Goal: Information Seeking & Learning: Learn about a topic

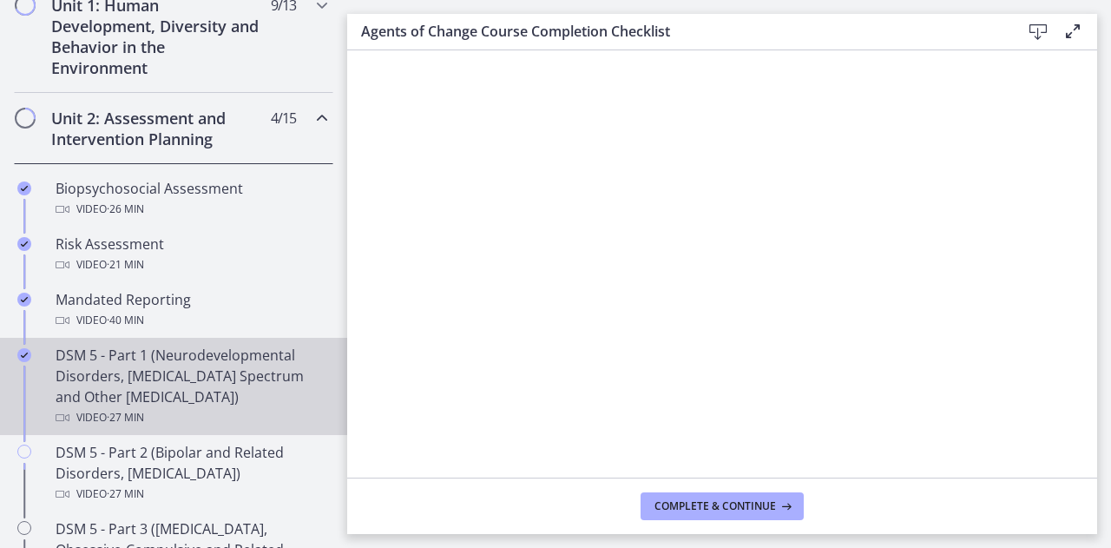
scroll to position [707, 0]
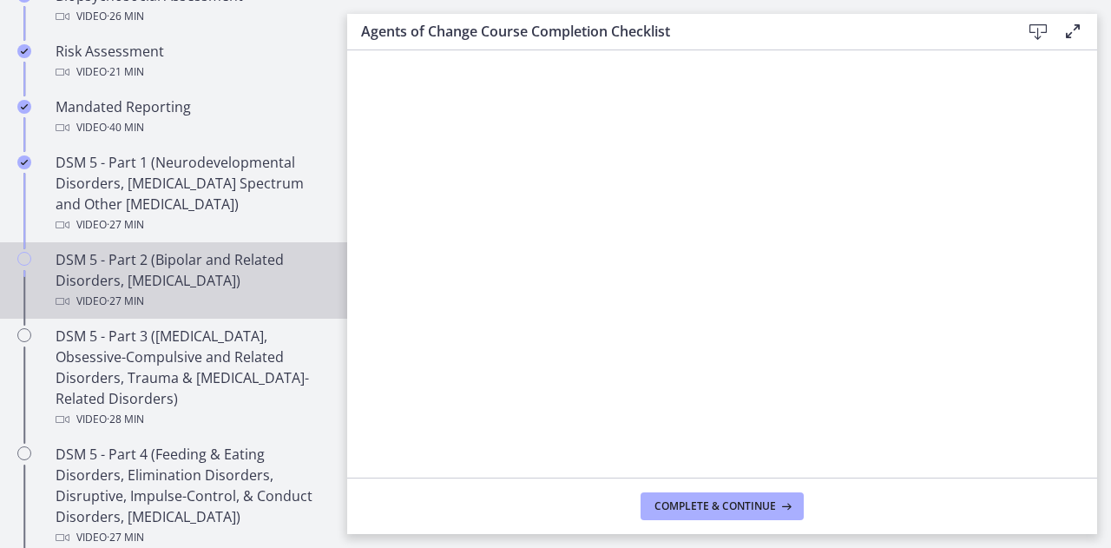
click at [130, 258] on div "DSM 5 - Part 2 (Bipolar and Related Disorders, [MEDICAL_DATA]) Video · 27 min" at bounding box center [191, 280] width 271 height 63
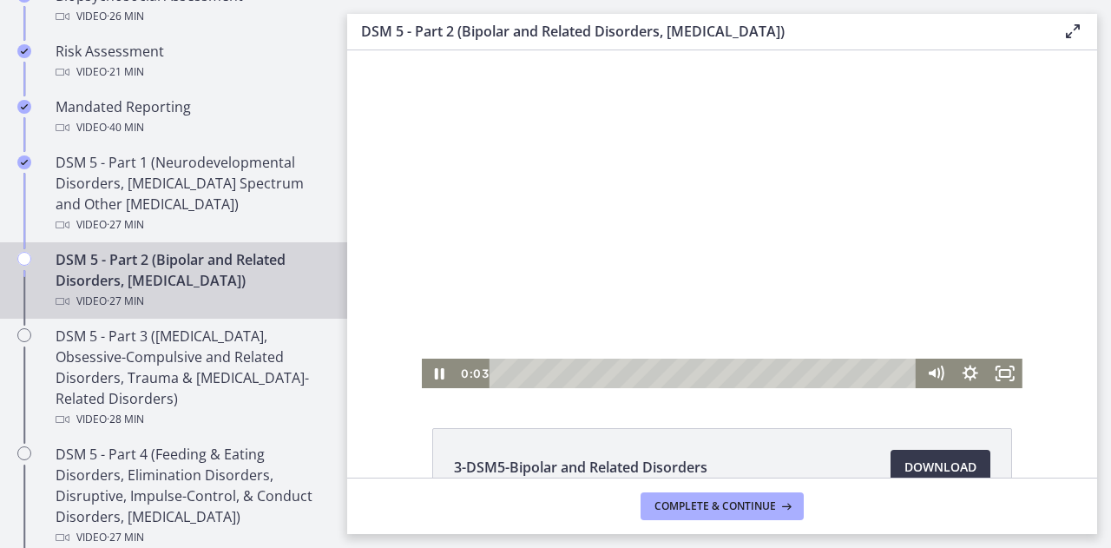
click at [861, 323] on div at bounding box center [722, 219] width 601 height 338
click at [992, 366] on icon "Fullscreen" at bounding box center [1005, 374] width 35 height 30
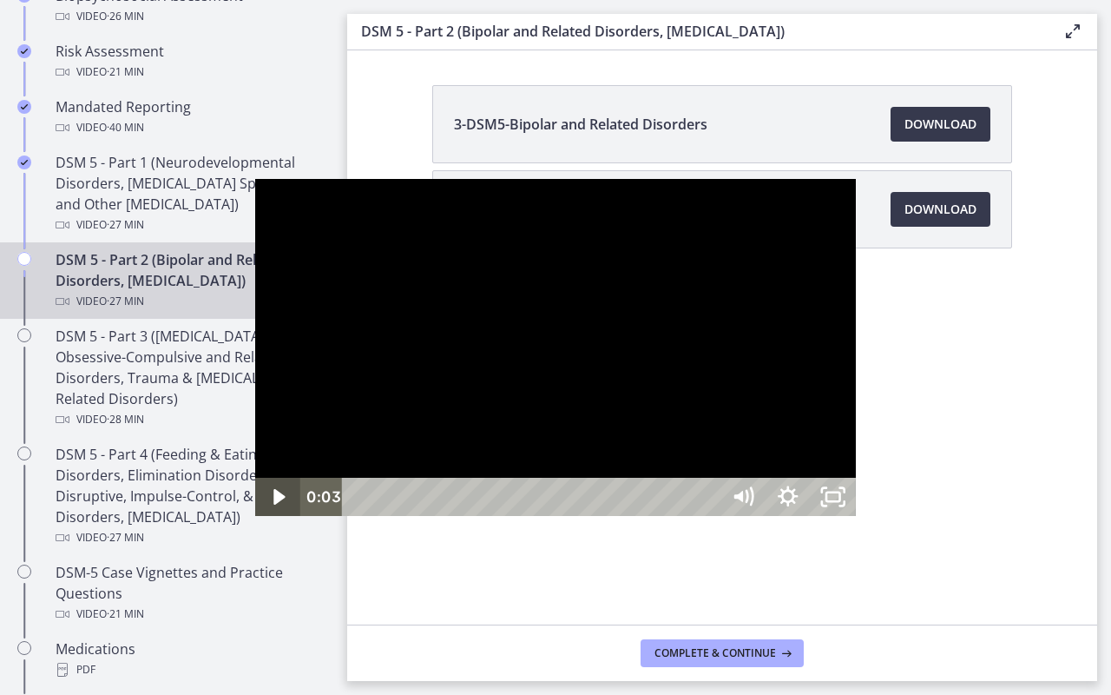
click at [811, 478] on button "Unfullscreen" at bounding box center [833, 497] width 45 height 38
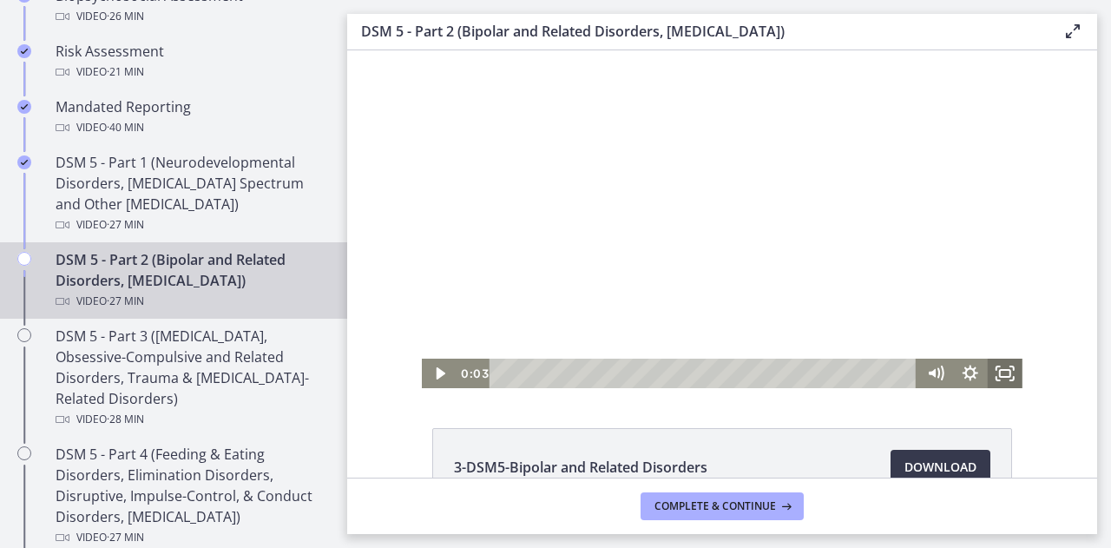
click at [990, 373] on icon "Fullscreen" at bounding box center [1005, 374] width 35 height 30
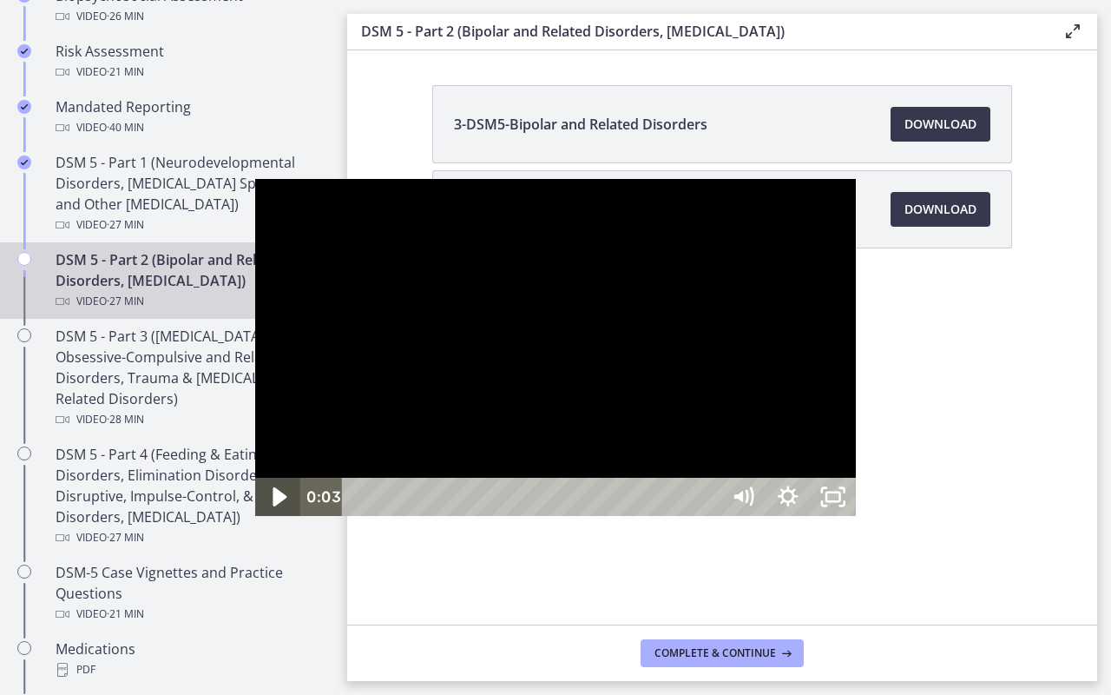
click at [253, 520] on icon "Play Video" at bounding box center [280, 497] width 54 height 46
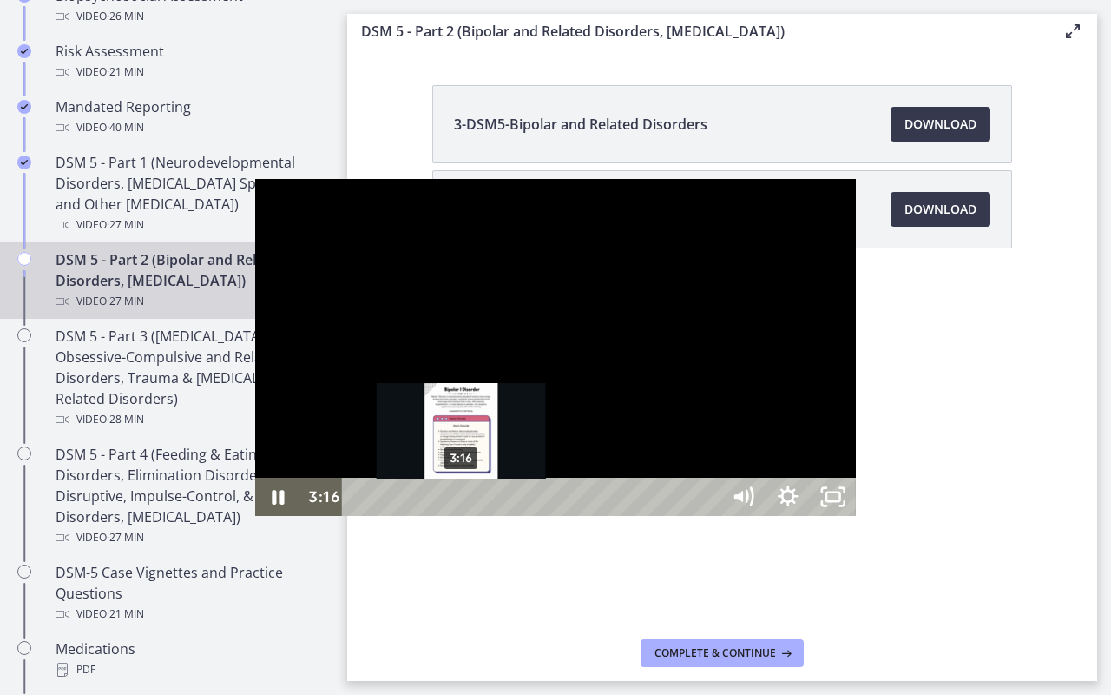
click at [359, 516] on div "3:16" at bounding box center [534, 497] width 351 height 38
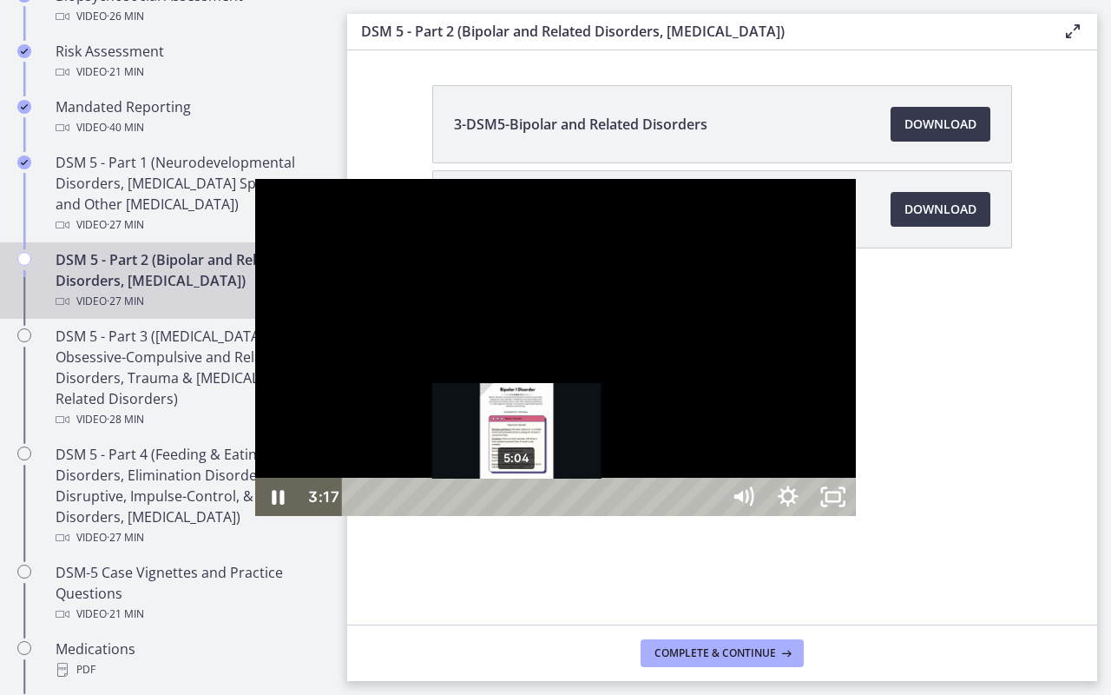
click at [359, 516] on div "5:04" at bounding box center [534, 497] width 351 height 38
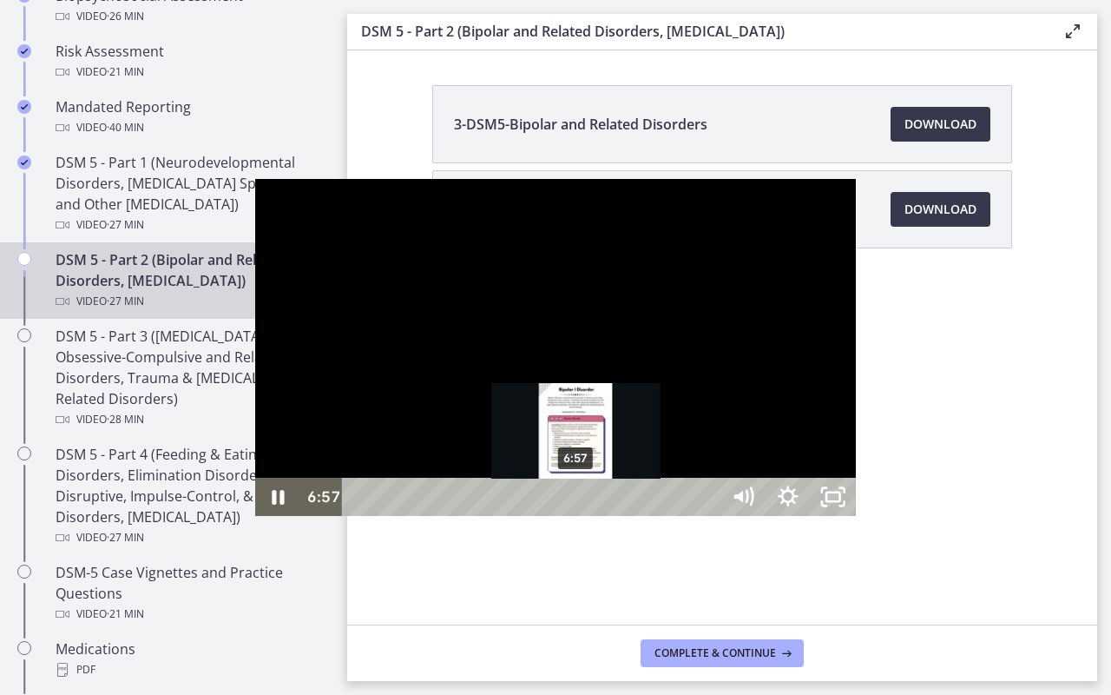
drag, startPoint x: 209, startPoint y: 681, endPoint x: 330, endPoint y: 673, distance: 120.9
click at [570, 504] on div "Playbar" at bounding box center [576, 497] width 13 height 13
click at [577, 504] on div "Playbar" at bounding box center [583, 497] width 13 height 13
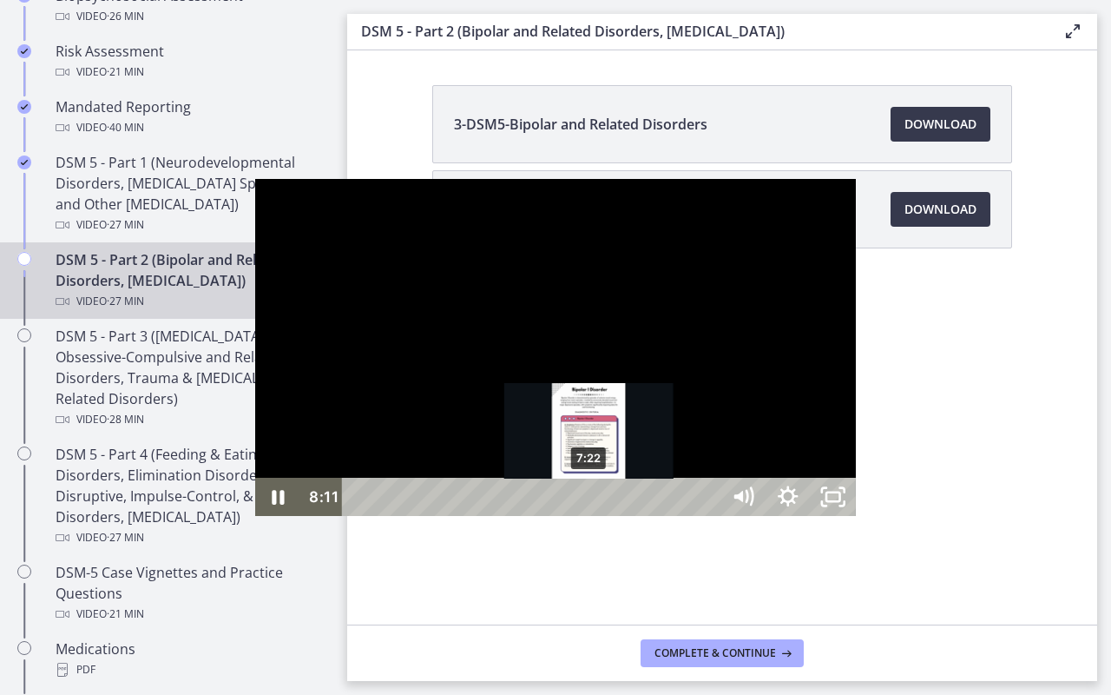
click at [359, 516] on div "7:22" at bounding box center [534, 497] width 351 height 38
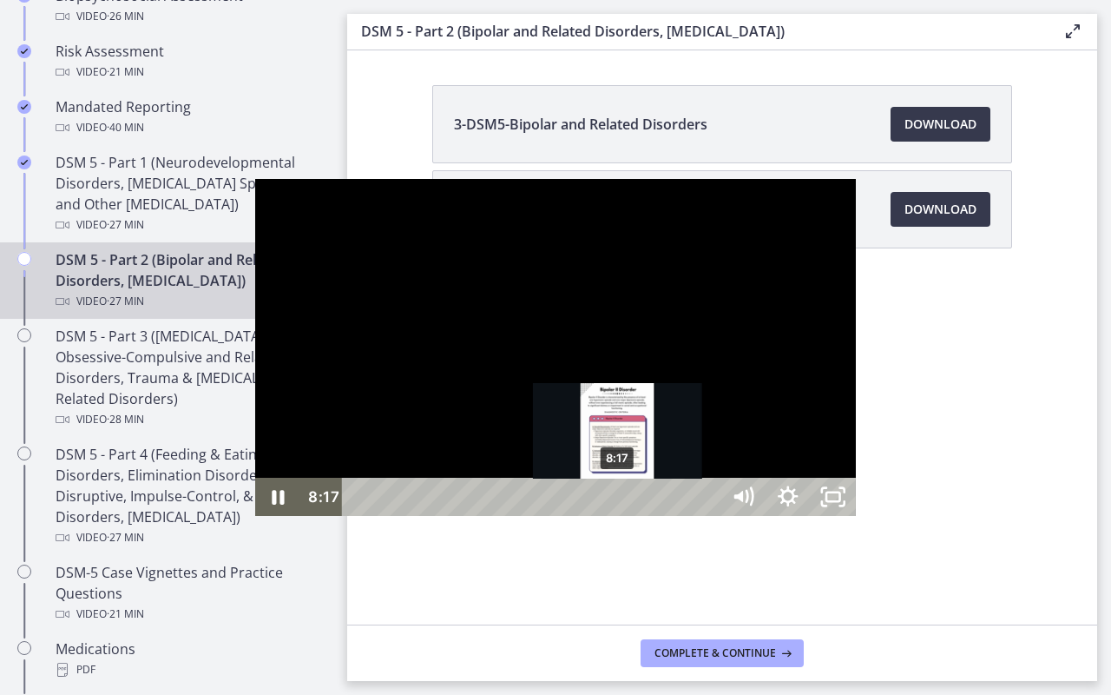
click at [365, 516] on div "8:17" at bounding box center [534, 497] width 351 height 38
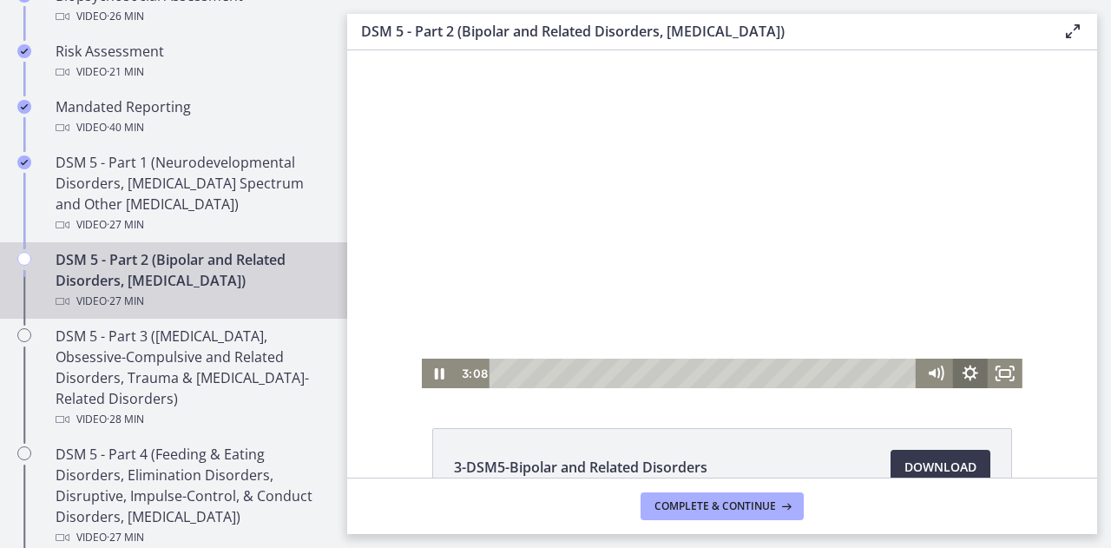
click at [962, 366] on icon "Show settings menu" at bounding box center [970, 374] width 35 height 30
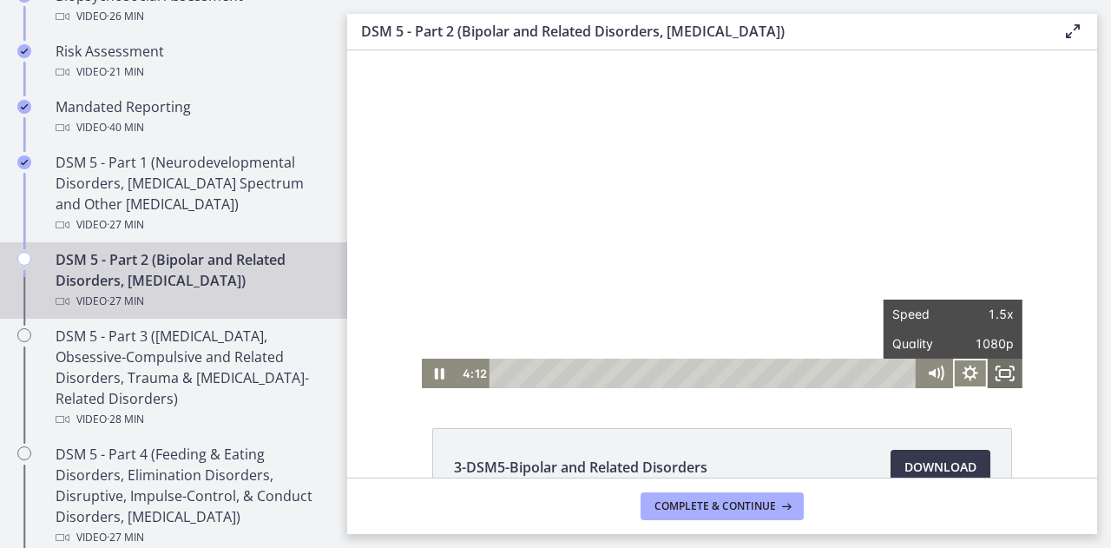
click at [1000, 373] on icon "Fullscreen" at bounding box center [1005, 374] width 35 height 30
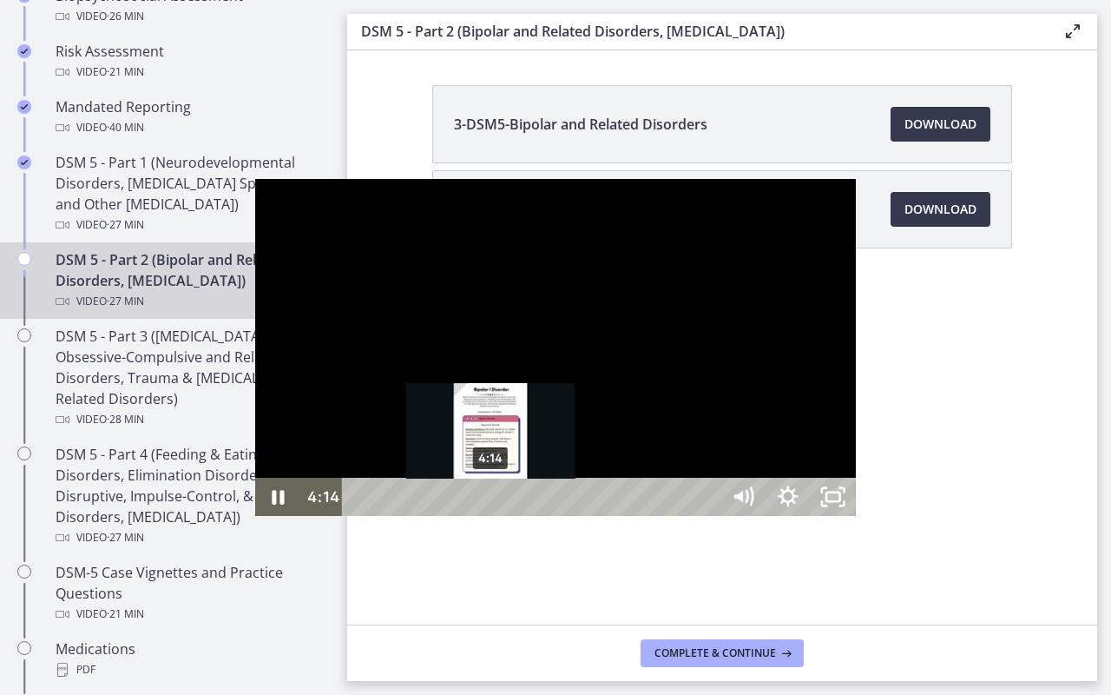
click at [359, 516] on div "4:14" at bounding box center [534, 497] width 351 height 38
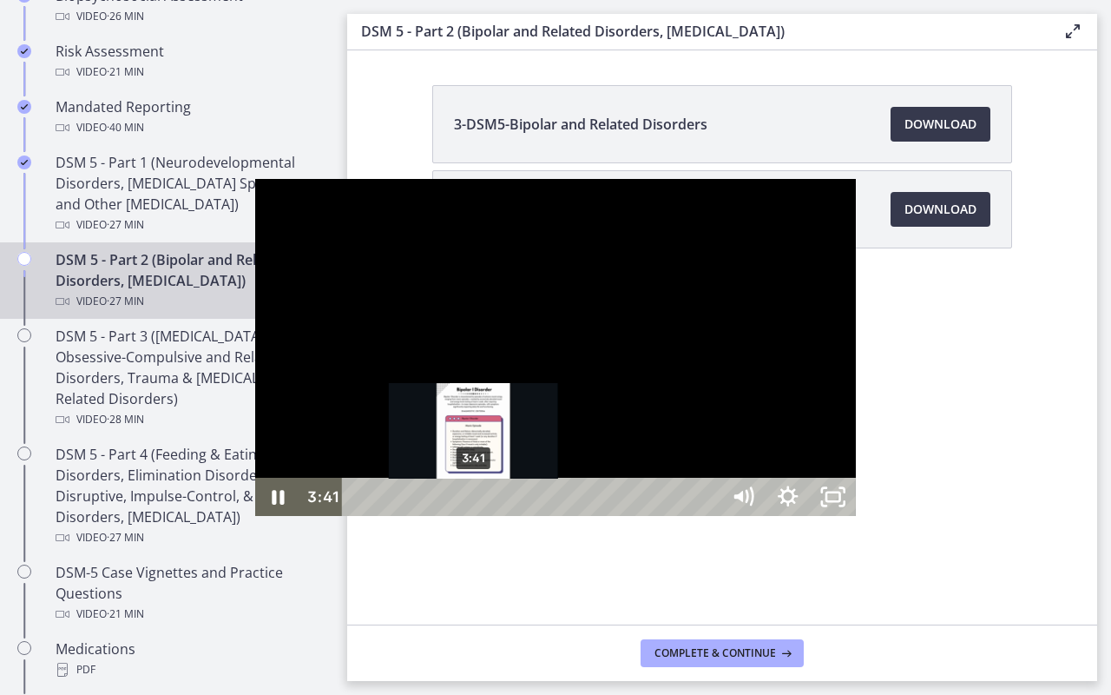
click at [359, 516] on div "3:41" at bounding box center [534, 497] width 351 height 38
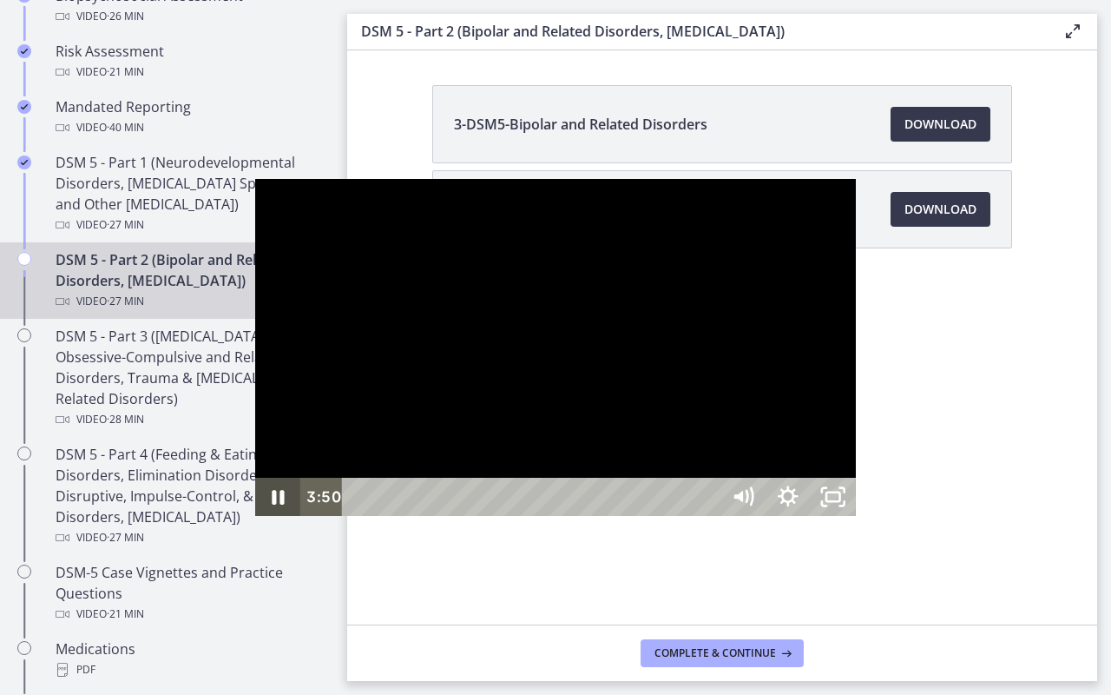
click at [273, 505] on icon "Pause" at bounding box center [279, 498] width 12 height 15
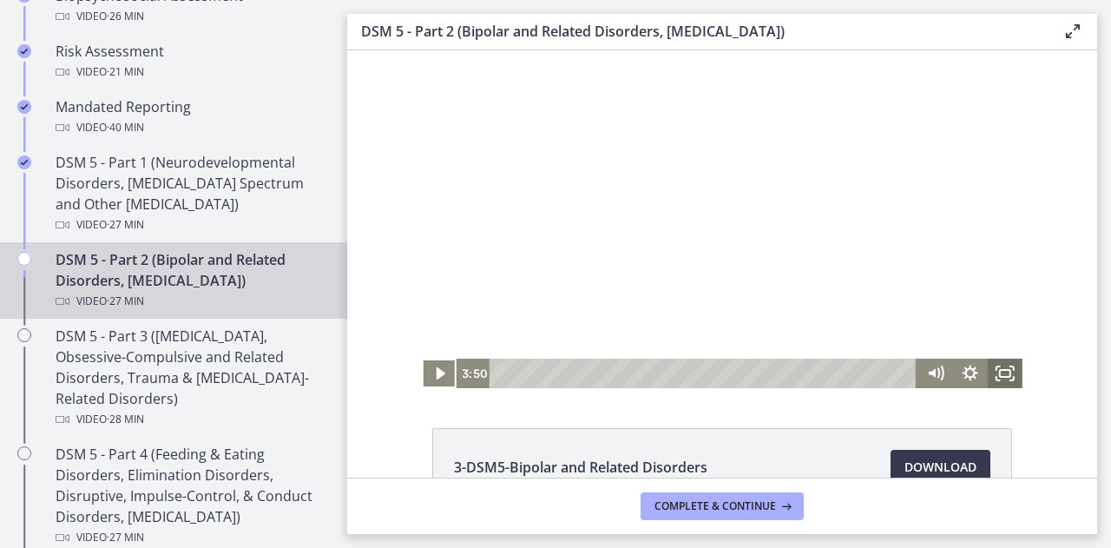
click at [999, 371] on icon "Fullscreen" at bounding box center [1005, 374] width 35 height 30
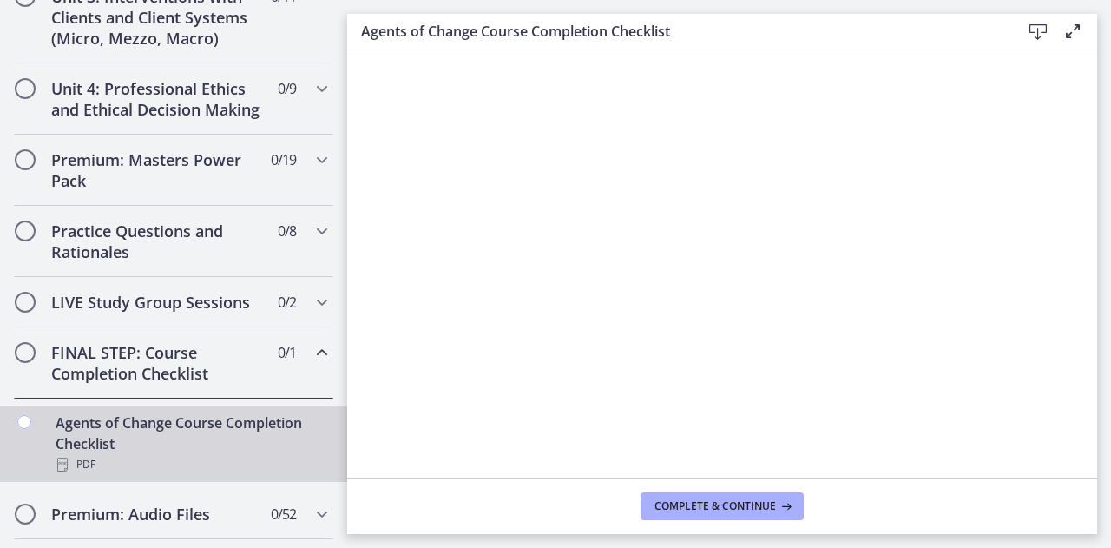
scroll to position [685, 0]
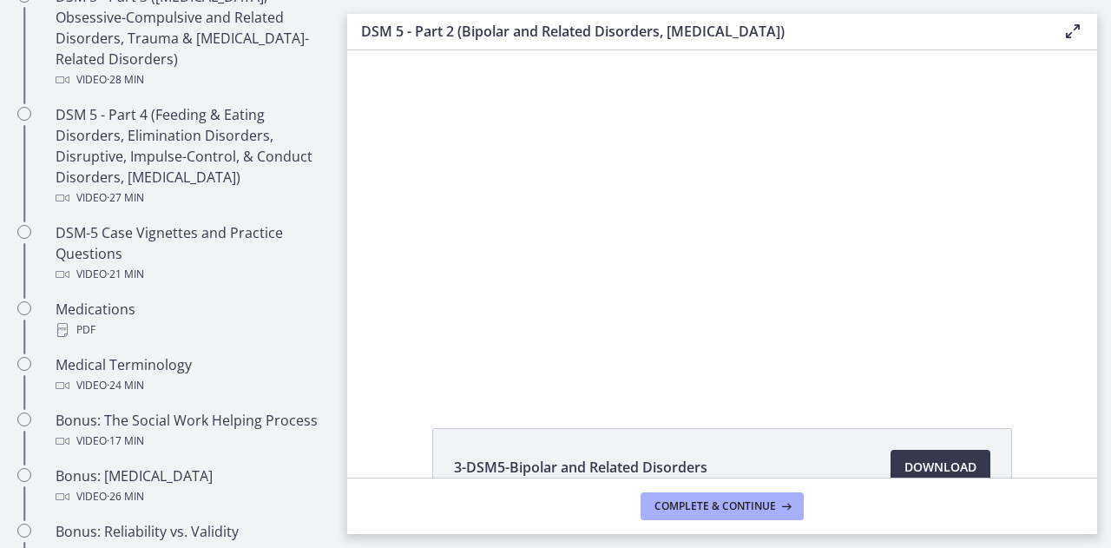
scroll to position [1045, 0]
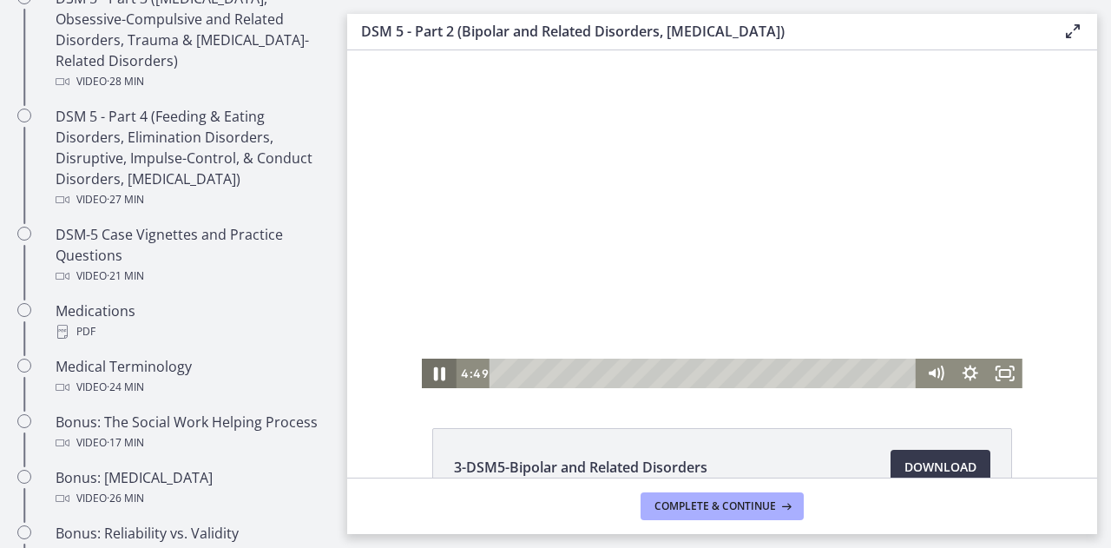
click at [422, 372] on icon "Pause" at bounding box center [440, 374] width 42 height 36
click at [429, 379] on icon "Play Video" at bounding box center [441, 374] width 35 height 30
click at [434, 379] on icon "Pause" at bounding box center [439, 374] width 11 height 14
click at [997, 373] on icon "Fullscreen" at bounding box center [1005, 374] width 35 height 30
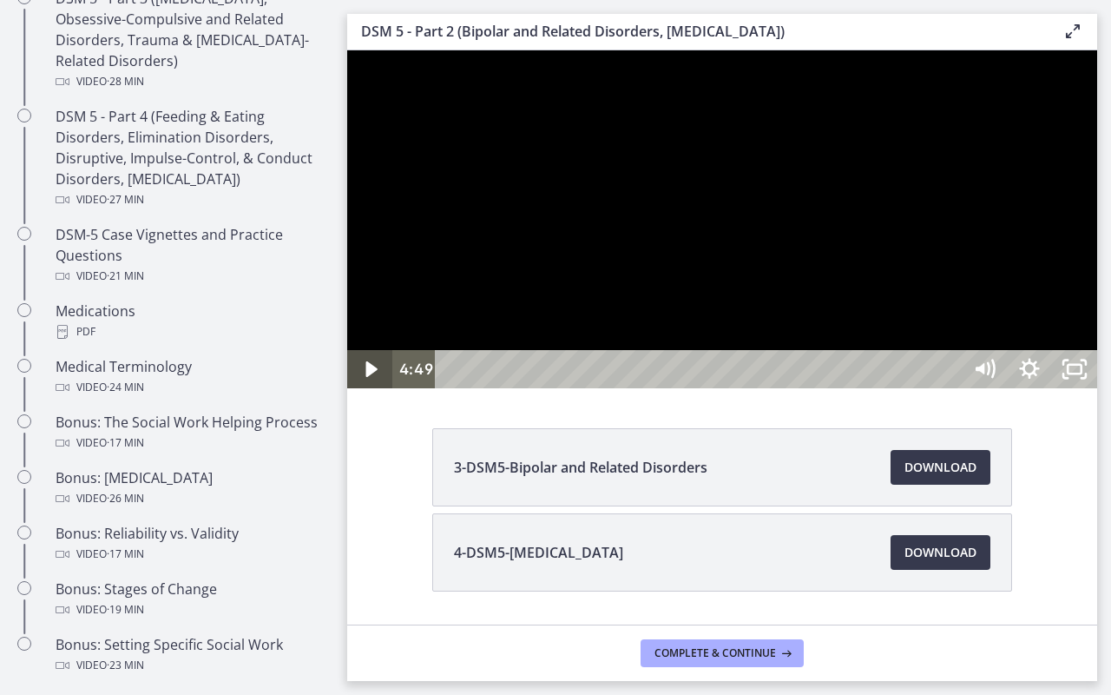
click at [360, 388] on icon "Play Video" at bounding box center [371, 369] width 45 height 38
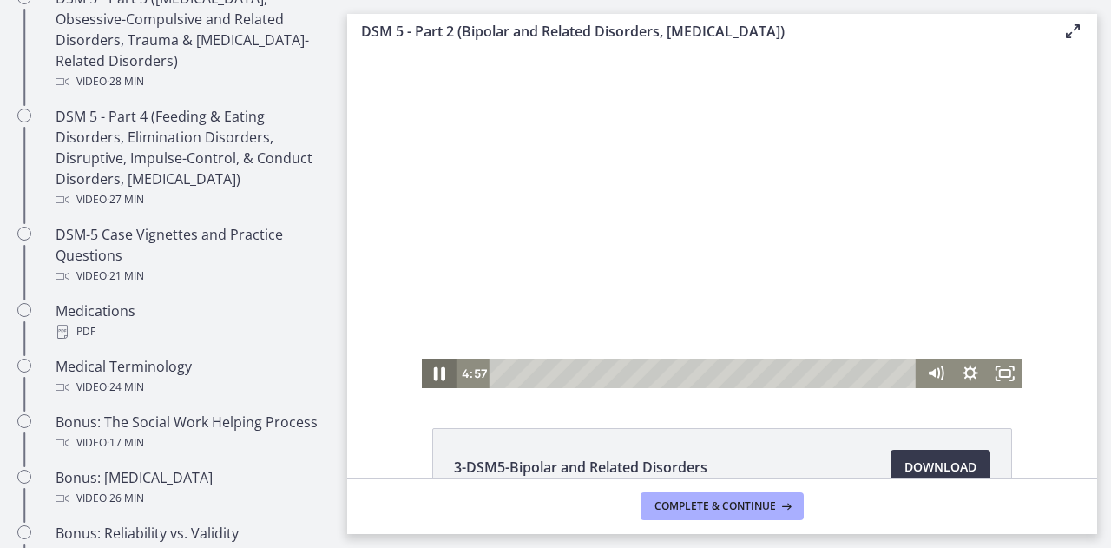
click at [432, 365] on icon "Pause" at bounding box center [440, 374] width 42 height 36
drag, startPoint x: 993, startPoint y: 380, endPoint x: 1341, endPoint y: 536, distance: 380.5
click at [997, 380] on icon "Fullscreen" at bounding box center [998, 378] width 3 height 3
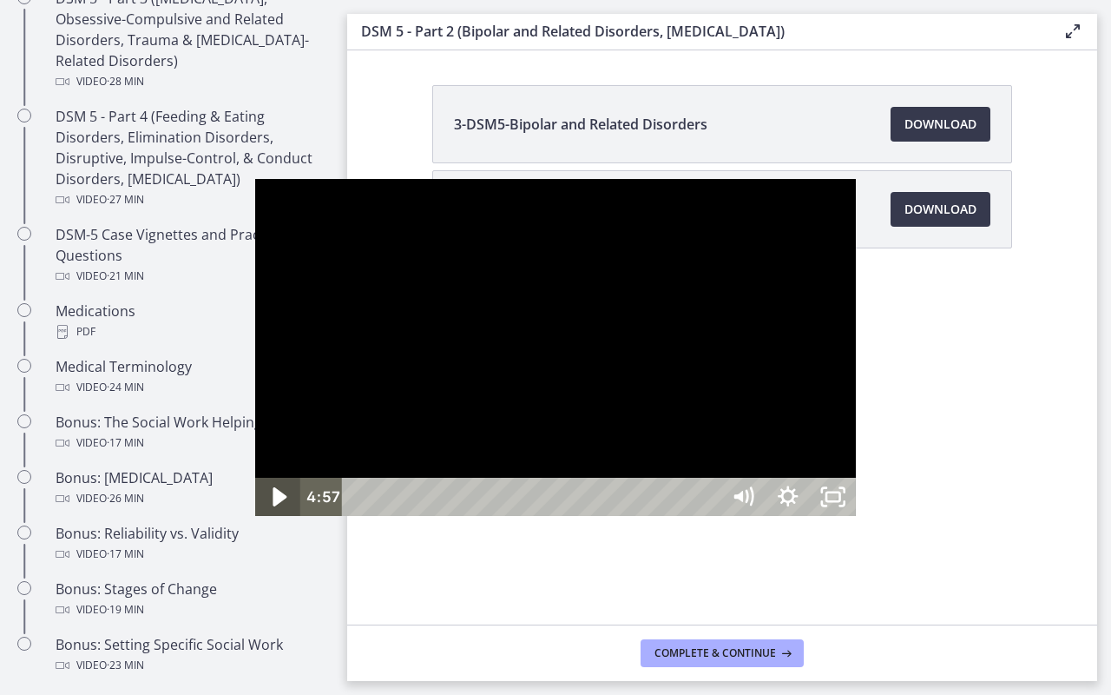
click at [253, 520] on icon "Play Video" at bounding box center [280, 497] width 54 height 46
click at [255, 478] on button "Pause" at bounding box center [277, 497] width 45 height 38
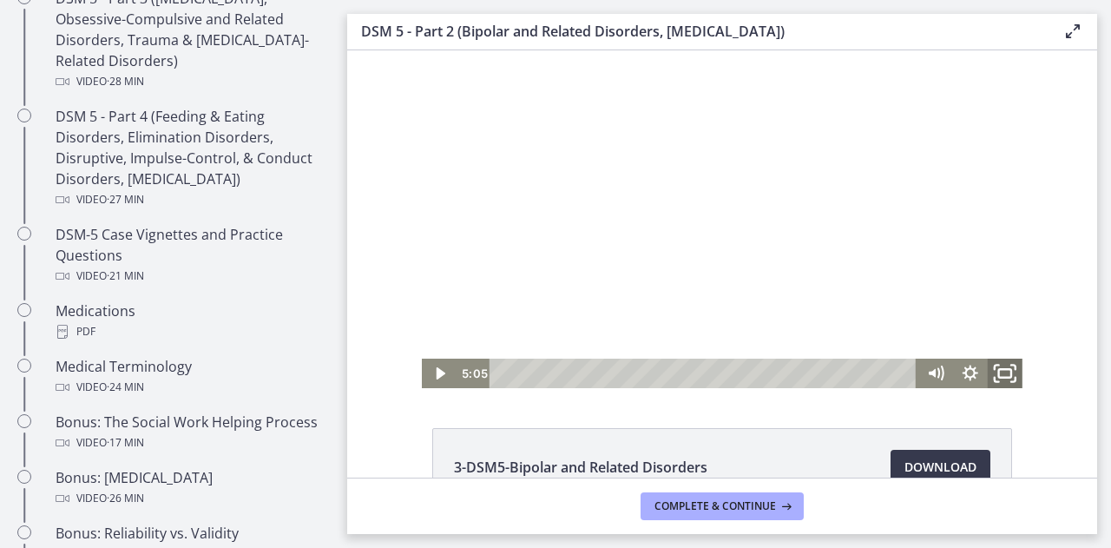
drag, startPoint x: 1000, startPoint y: 378, endPoint x: 1348, endPoint y: 533, distance: 380.5
click at [1000, 378] on icon "Fullscreen" at bounding box center [1006, 374] width 42 height 36
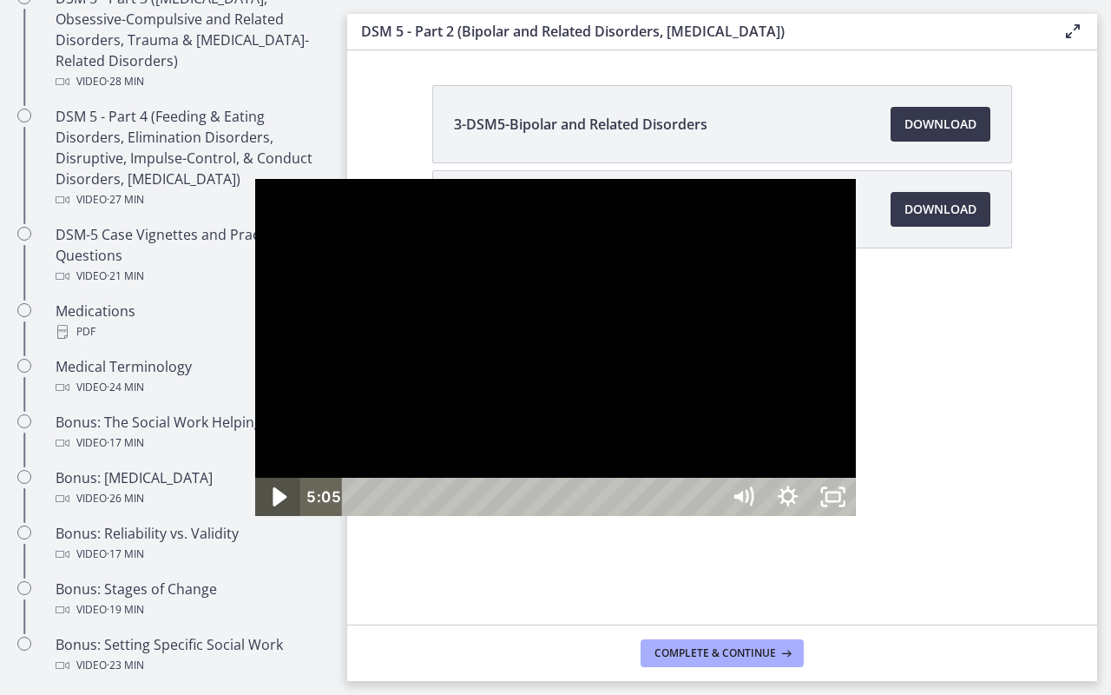
click at [253, 520] on icon "Play Video" at bounding box center [280, 497] width 54 height 46
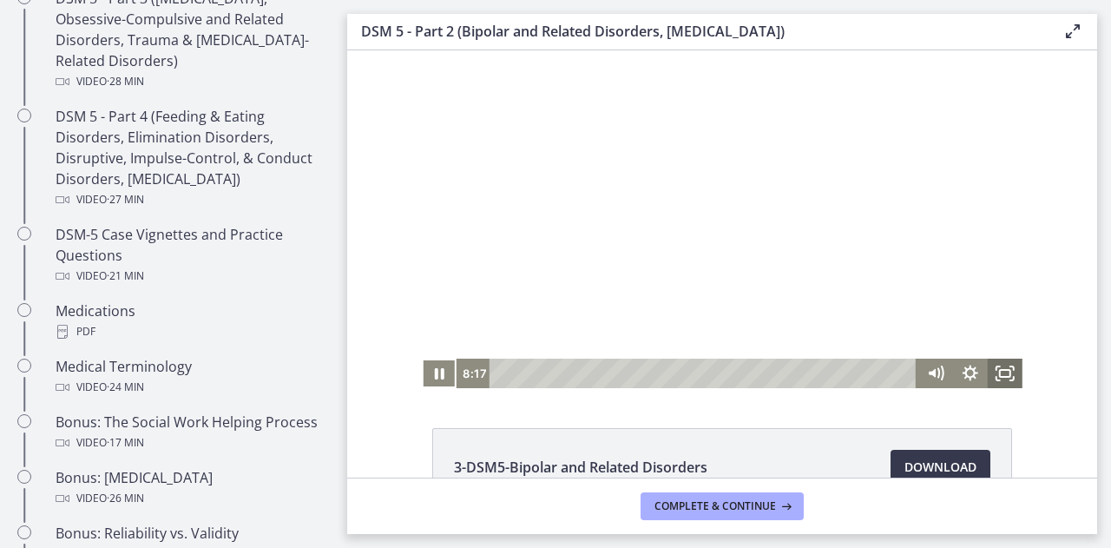
drag, startPoint x: 999, startPoint y: 378, endPoint x: 1347, endPoint y: 532, distance: 380.2
click at [1000, 377] on rect "Fullscreen" at bounding box center [1005, 373] width 10 height 7
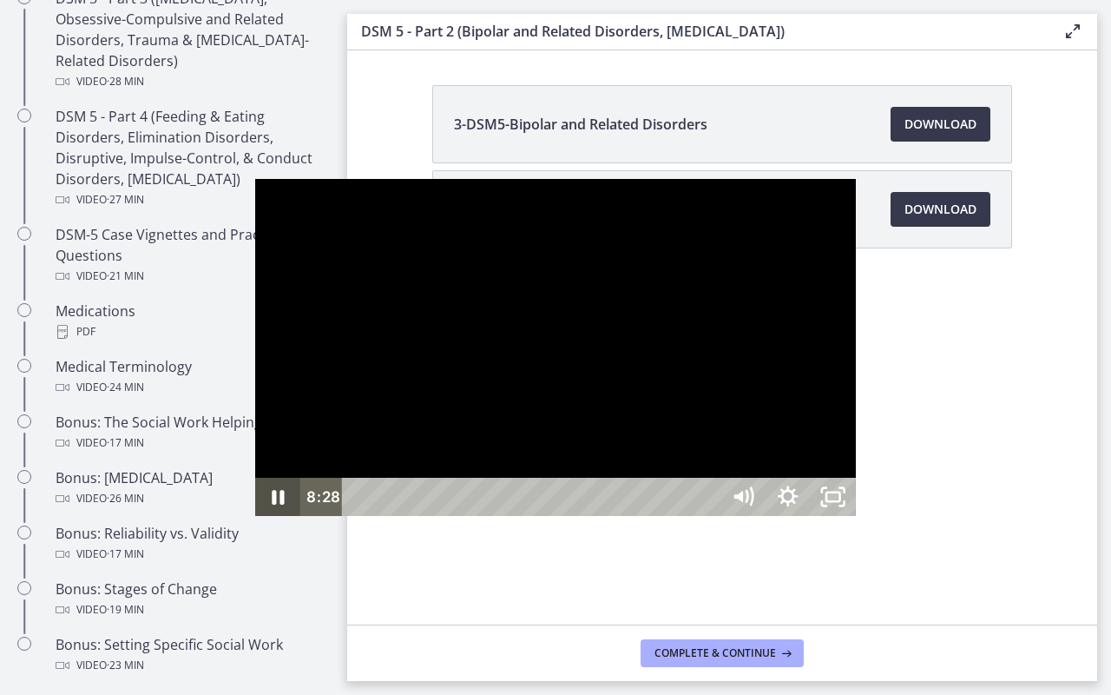
click at [255, 516] on icon "Pause" at bounding box center [277, 497] width 45 height 38
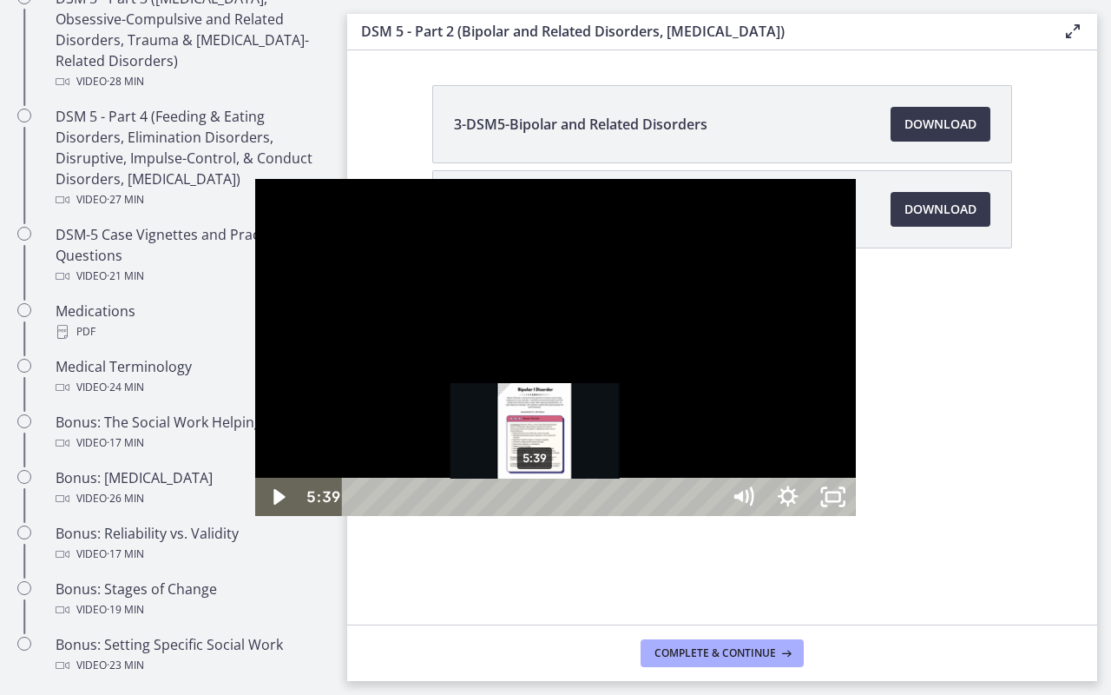
click at [359, 516] on div "5:39" at bounding box center [534, 497] width 351 height 38
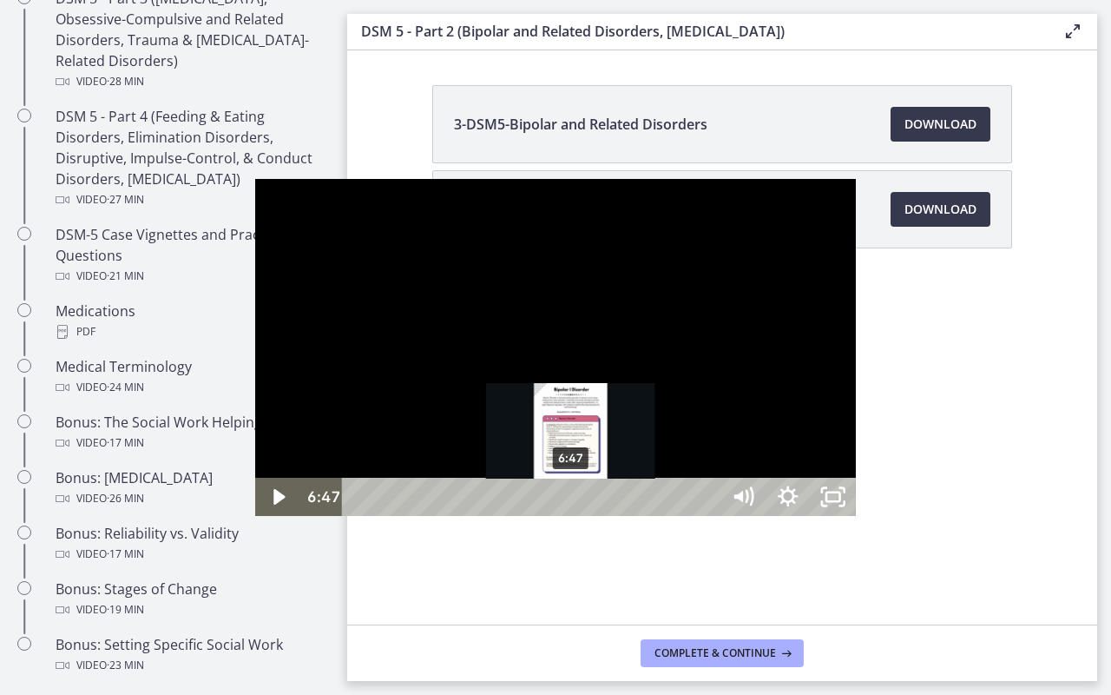
click at [359, 516] on div "6:47" at bounding box center [534, 497] width 351 height 38
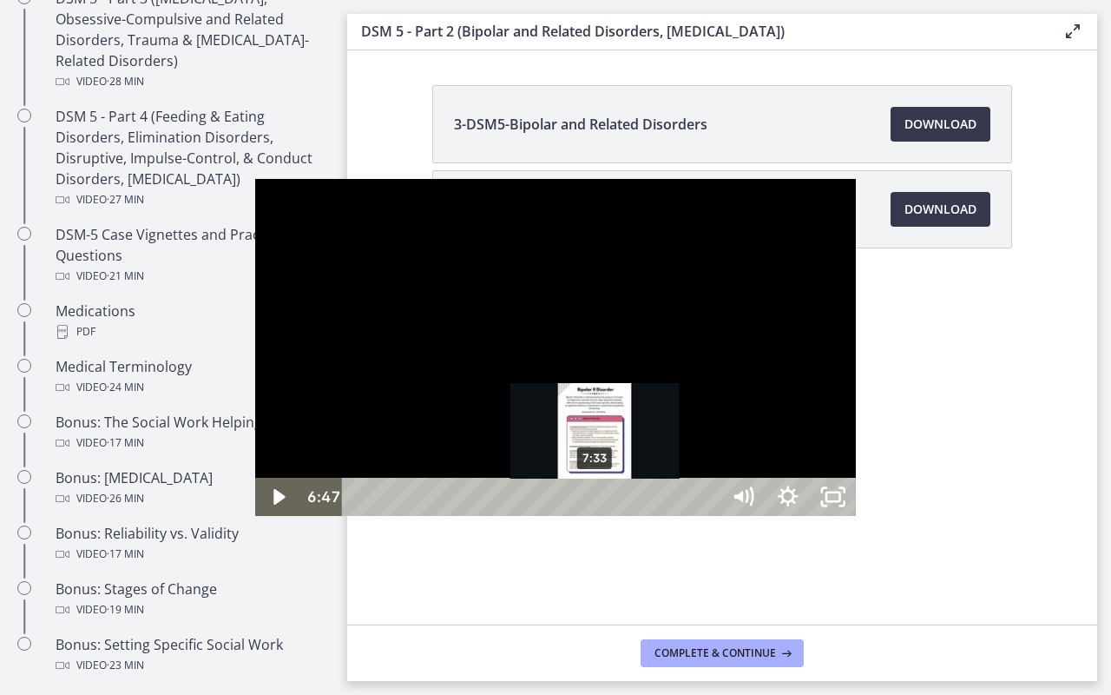
click at [359, 516] on div "7:33" at bounding box center [534, 497] width 351 height 38
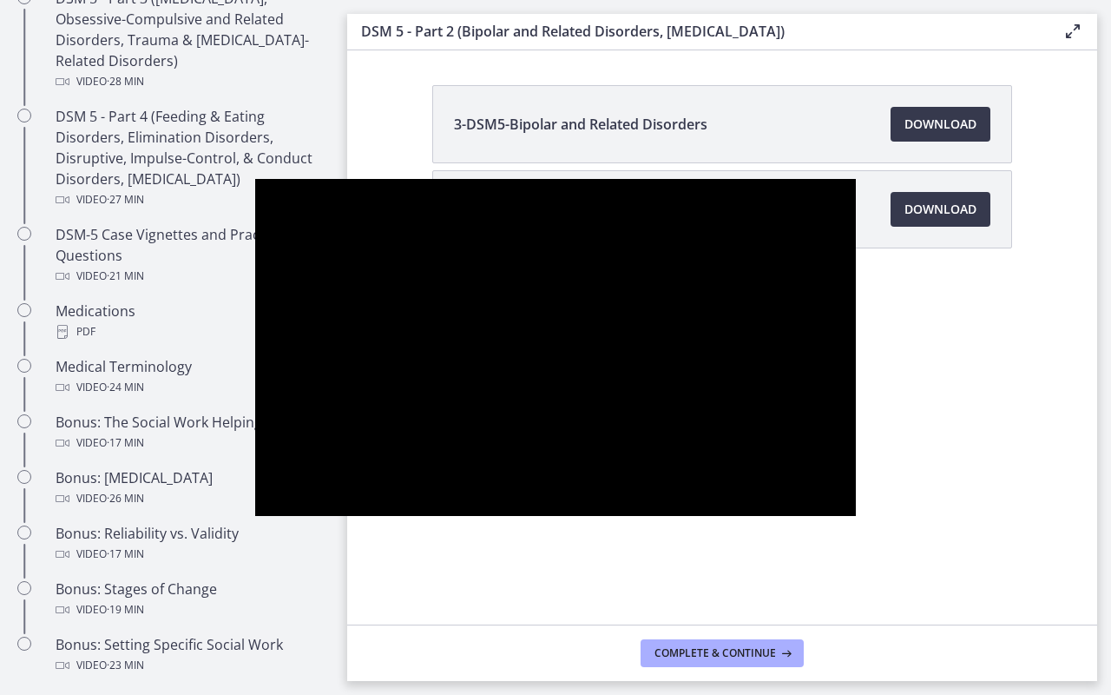
click at [856, 517] on div at bounding box center [555, 348] width 601 height 338
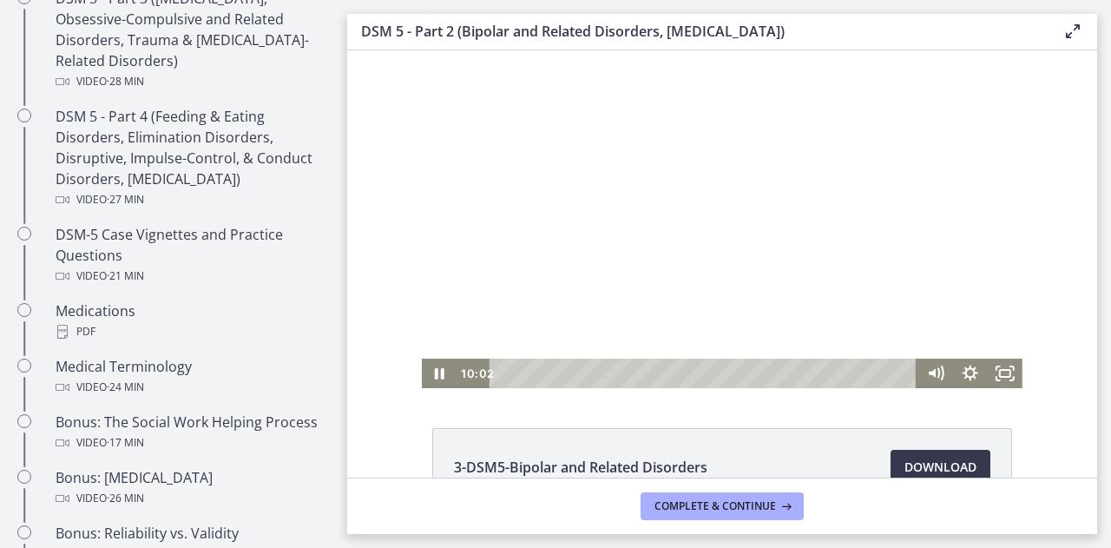
click at [1110, 506] on main "DSM 5 - Part 2 (Bipolar and Related Disorders, [MEDICAL_DATA]) Enable fullscree…" at bounding box center [729, 274] width 764 height 548
click at [996, 369] on icon "Fullscreen" at bounding box center [1006, 374] width 42 height 36
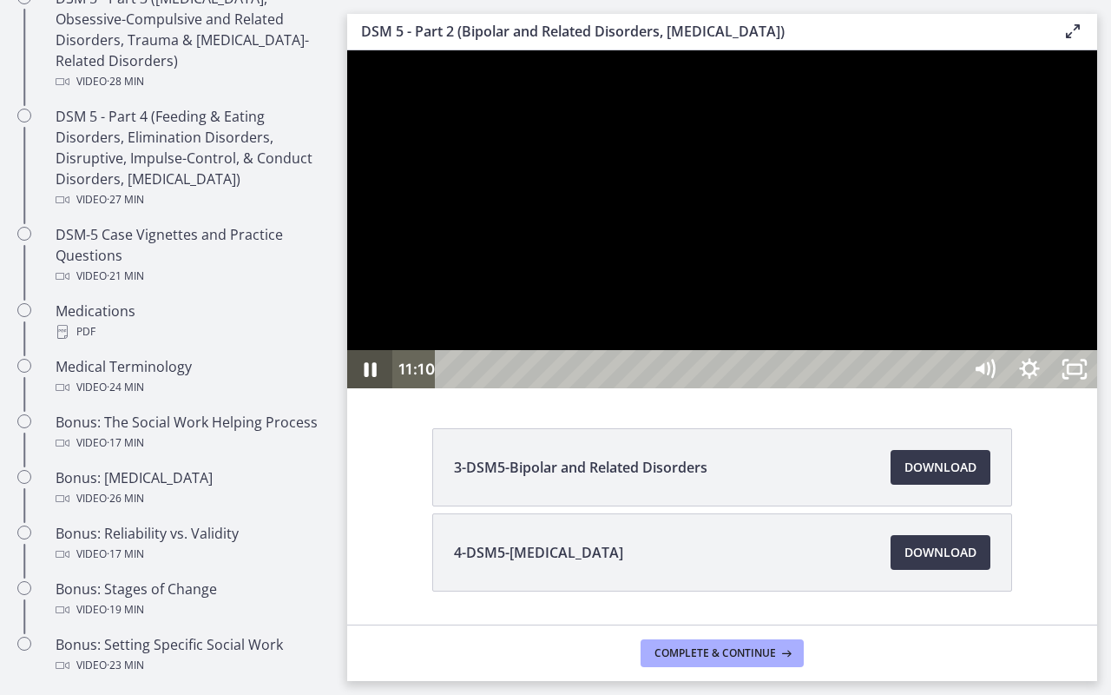
click at [1052, 350] on button "Unfullscreen" at bounding box center [1074, 369] width 45 height 38
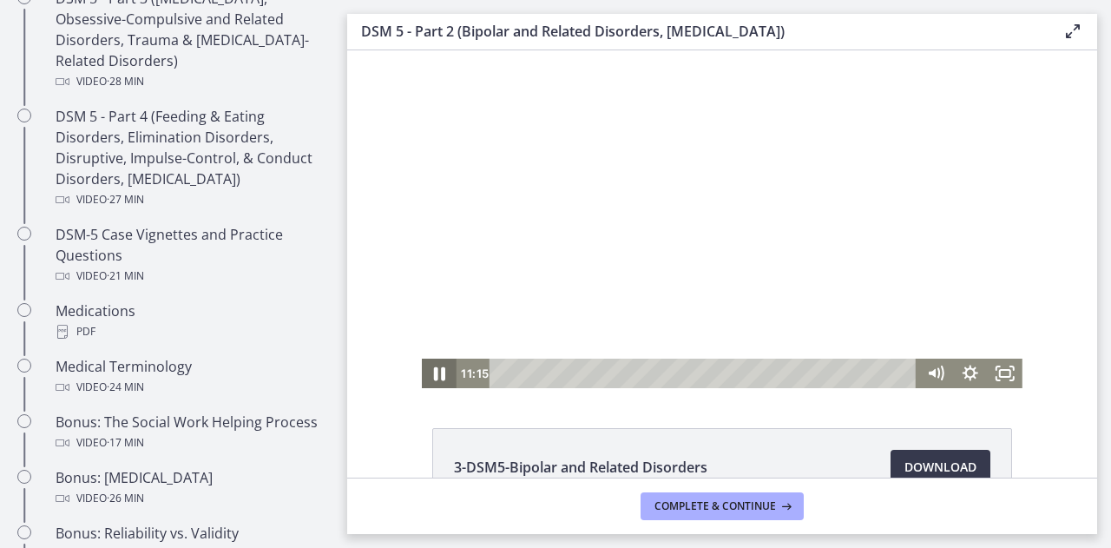
click at [434, 378] on icon "Pause" at bounding box center [439, 374] width 11 height 14
click at [988, 371] on icon "Fullscreen" at bounding box center [1005, 374] width 35 height 30
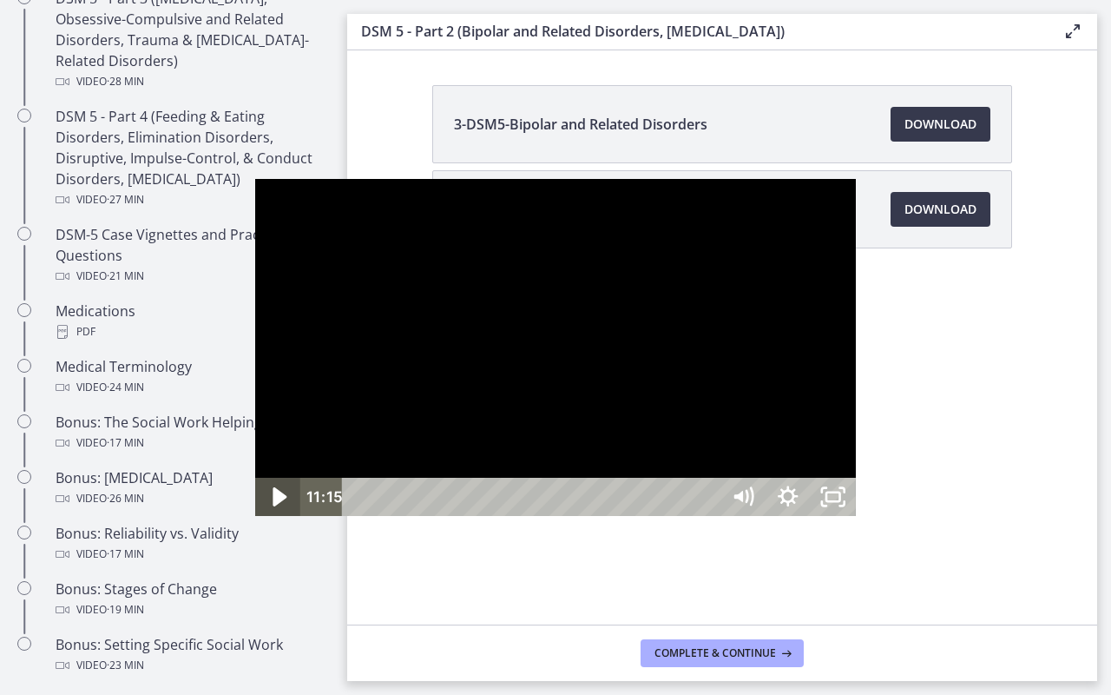
click at [274, 507] on icon "Play Video" at bounding box center [281, 497] width 14 height 19
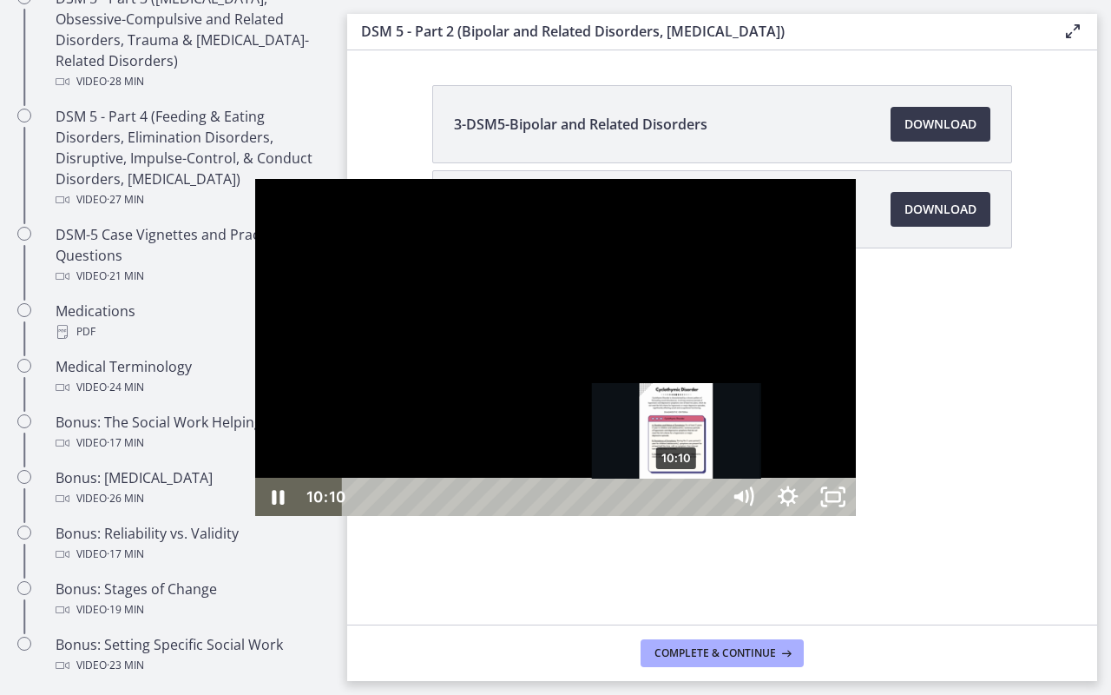
click at [424, 516] on div "10:10" at bounding box center [534, 497] width 351 height 38
click at [412, 516] on div "9:48" at bounding box center [534, 497] width 351 height 38
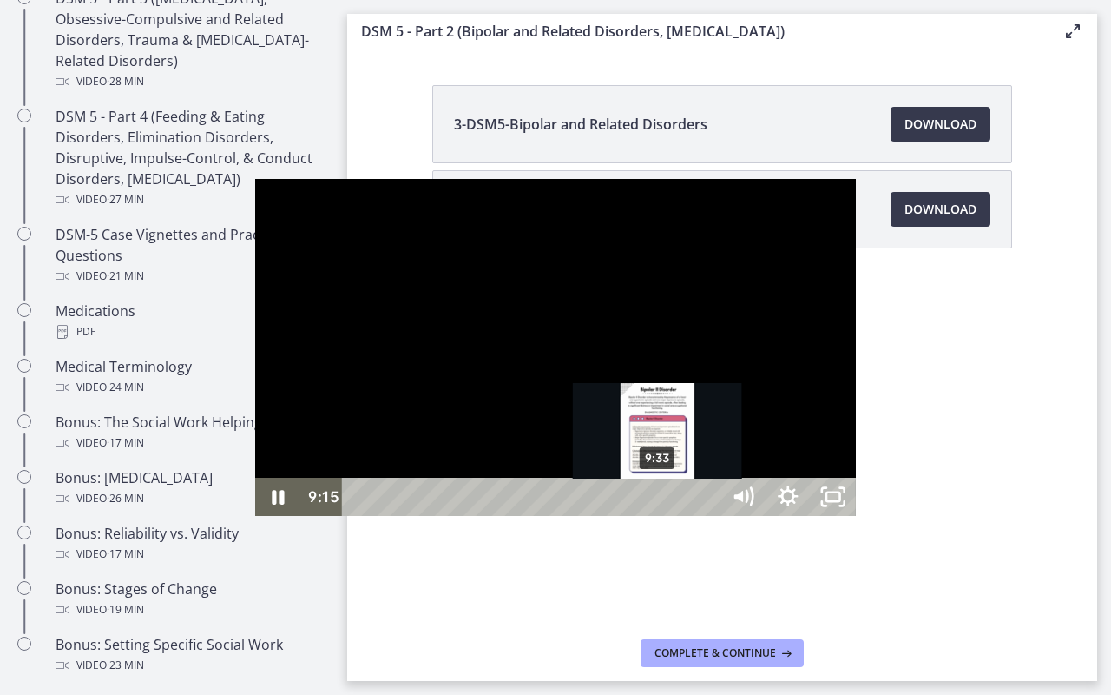
click at [405, 516] on div "9:33" at bounding box center [534, 497] width 351 height 38
click at [412, 516] on div "9:46" at bounding box center [534, 497] width 351 height 38
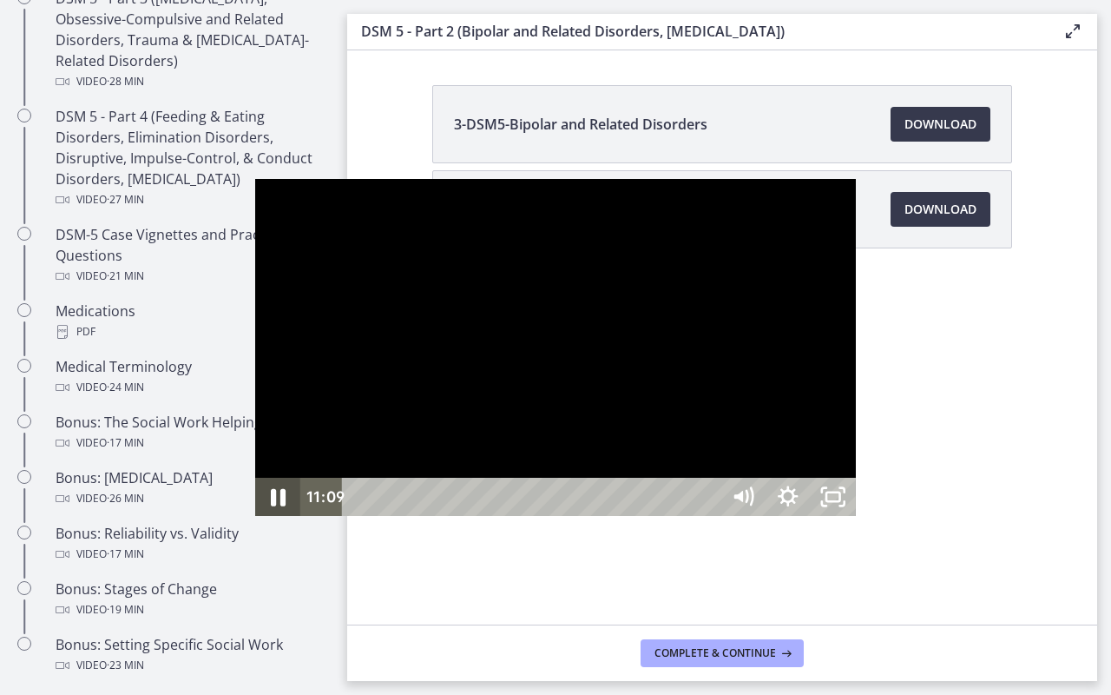
click at [251, 520] on icon "Pause" at bounding box center [278, 497] width 54 height 46
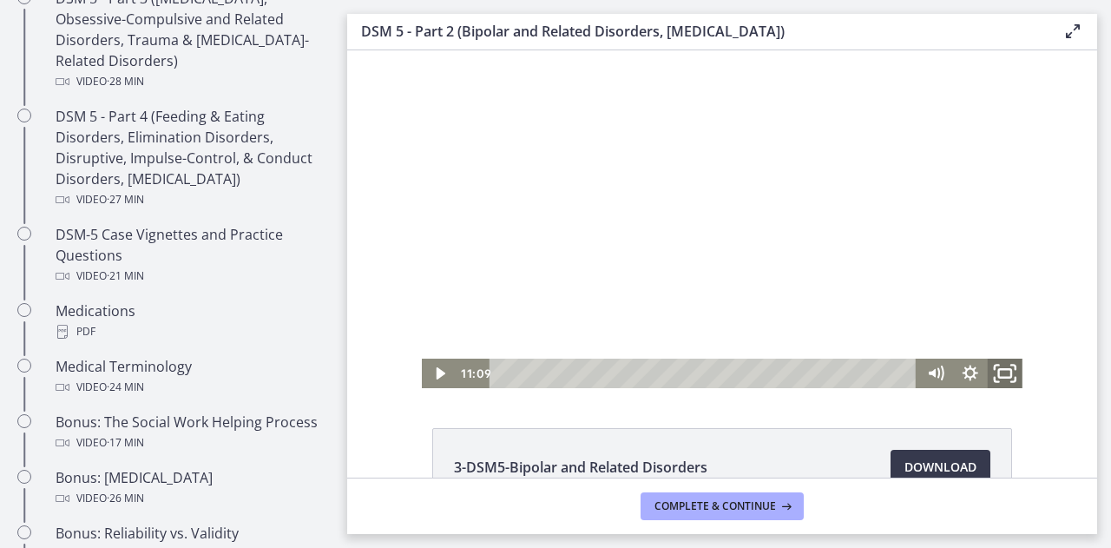
click at [998, 376] on icon "Fullscreen" at bounding box center [1006, 374] width 42 height 36
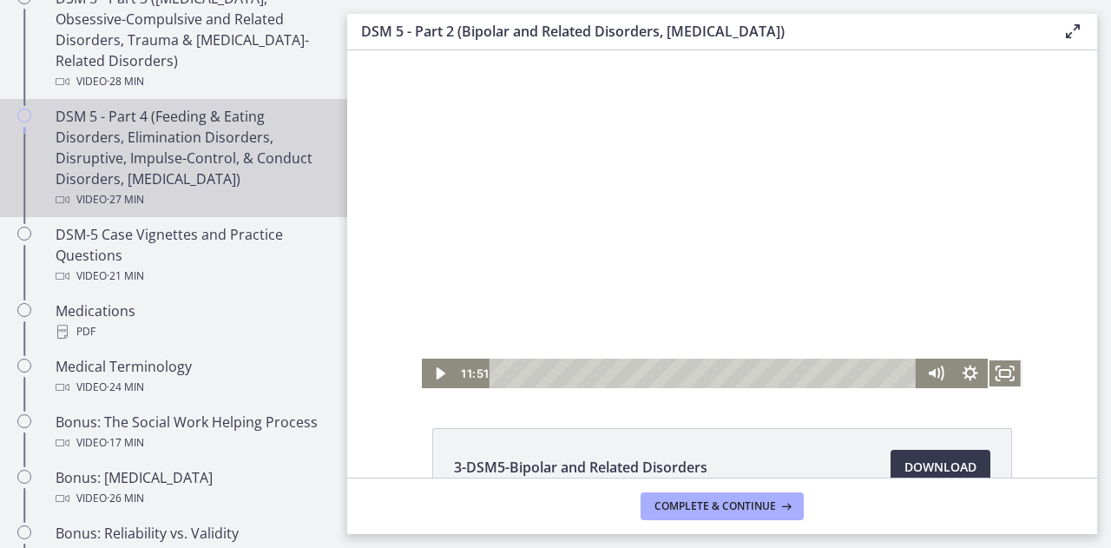
scroll to position [0, 0]
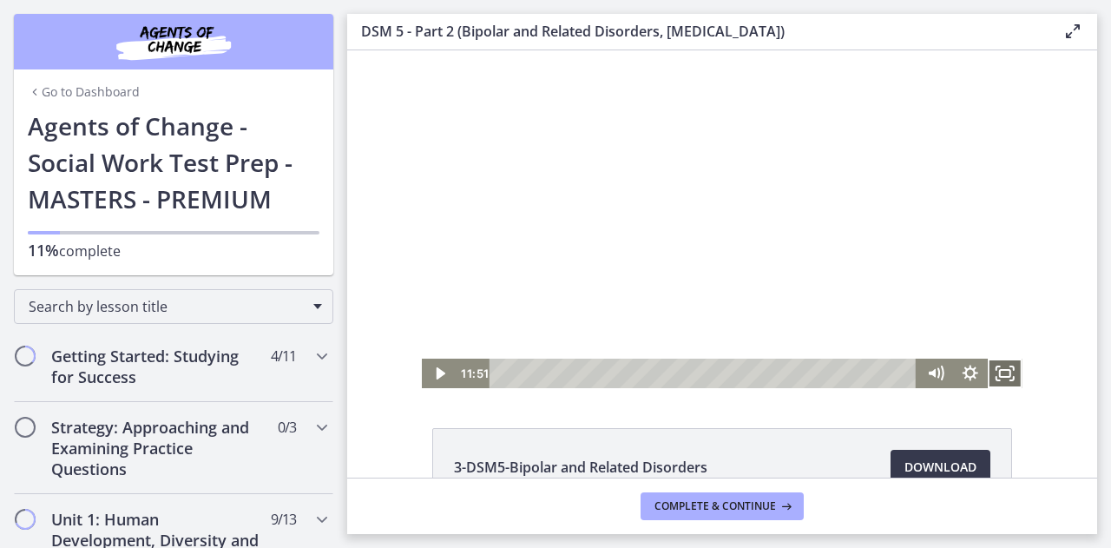
click at [1000, 366] on icon "Fullscreen" at bounding box center [1005, 374] width 35 height 30
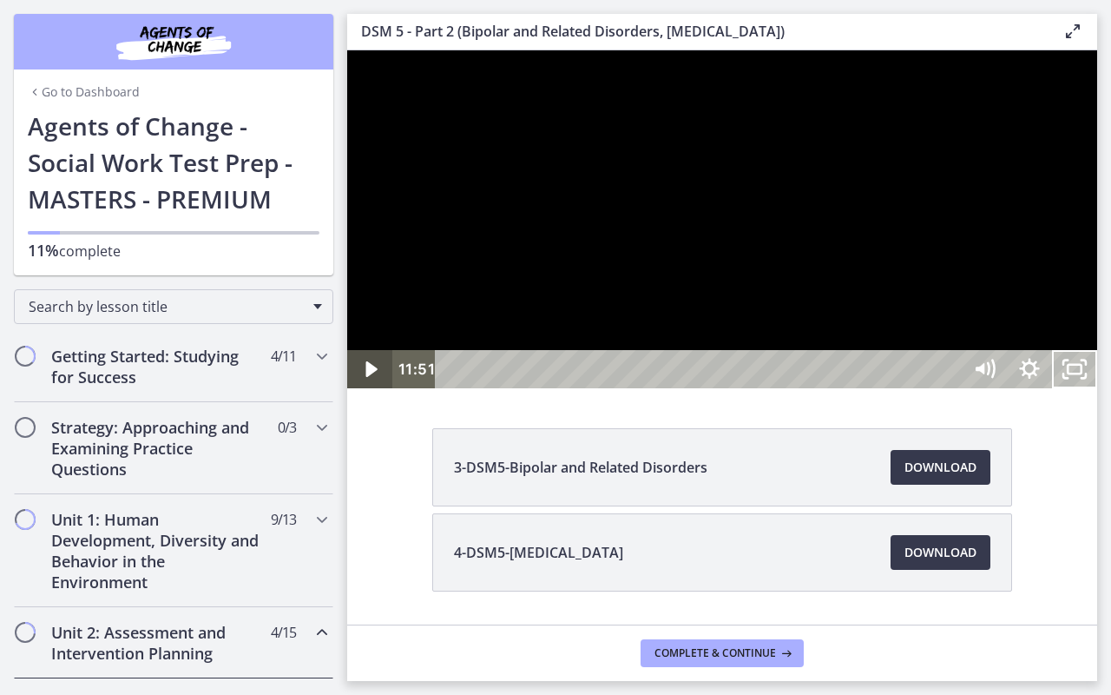
click at [366, 377] on icon "Play Video" at bounding box center [371, 369] width 11 height 16
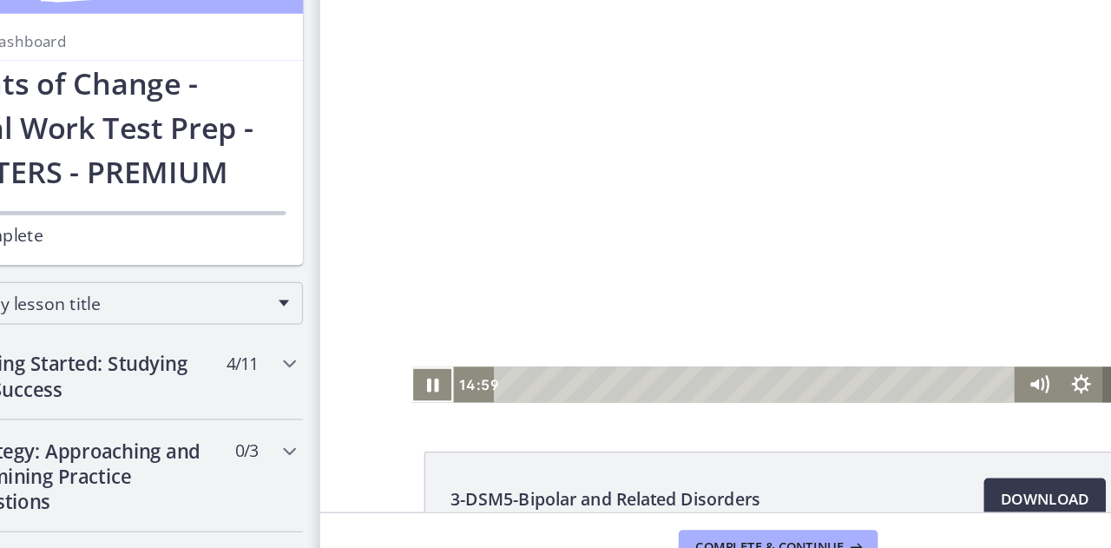
click at [964, 315] on icon "Fullscreen" at bounding box center [977, 314] width 35 height 30
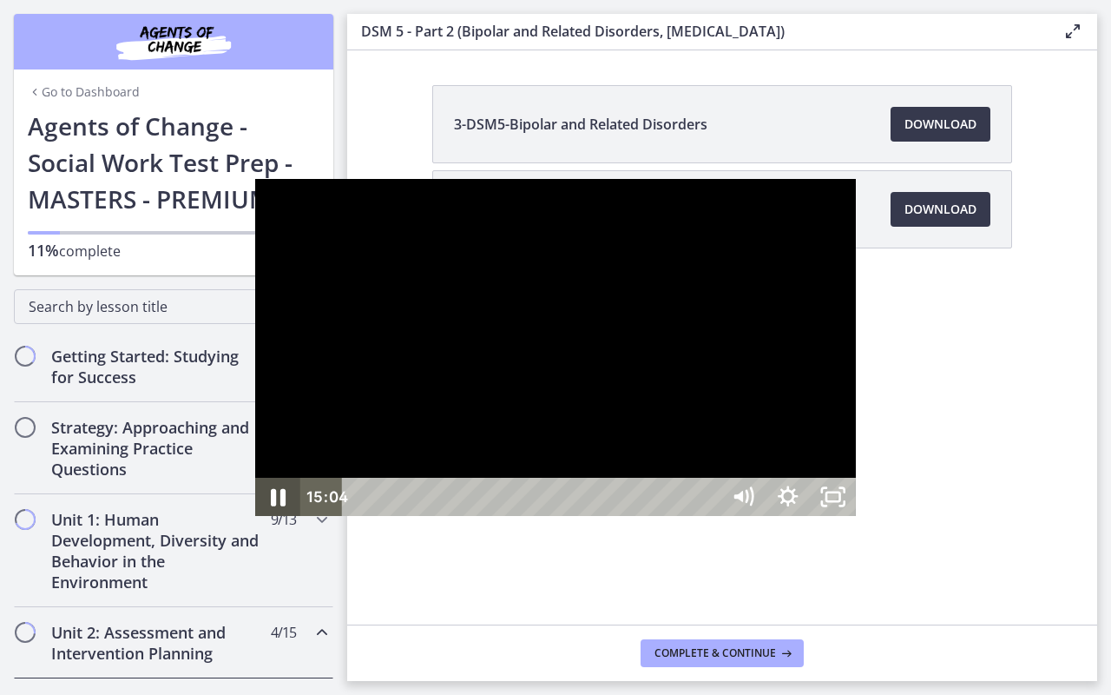
click at [251, 520] on icon "Pause" at bounding box center [278, 497] width 54 height 46
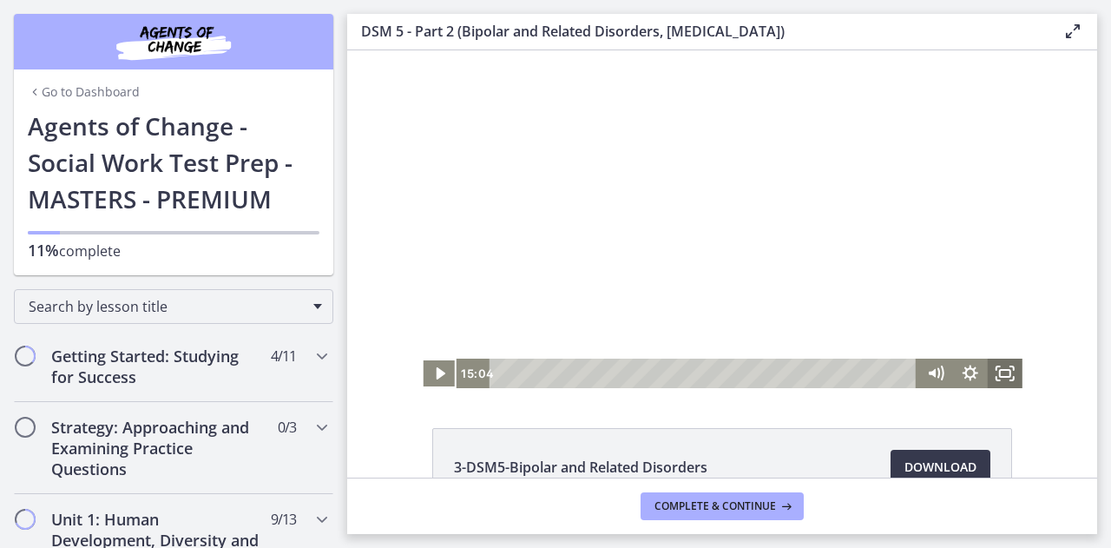
click at [1001, 378] on icon "Fullscreen" at bounding box center [1005, 374] width 35 height 30
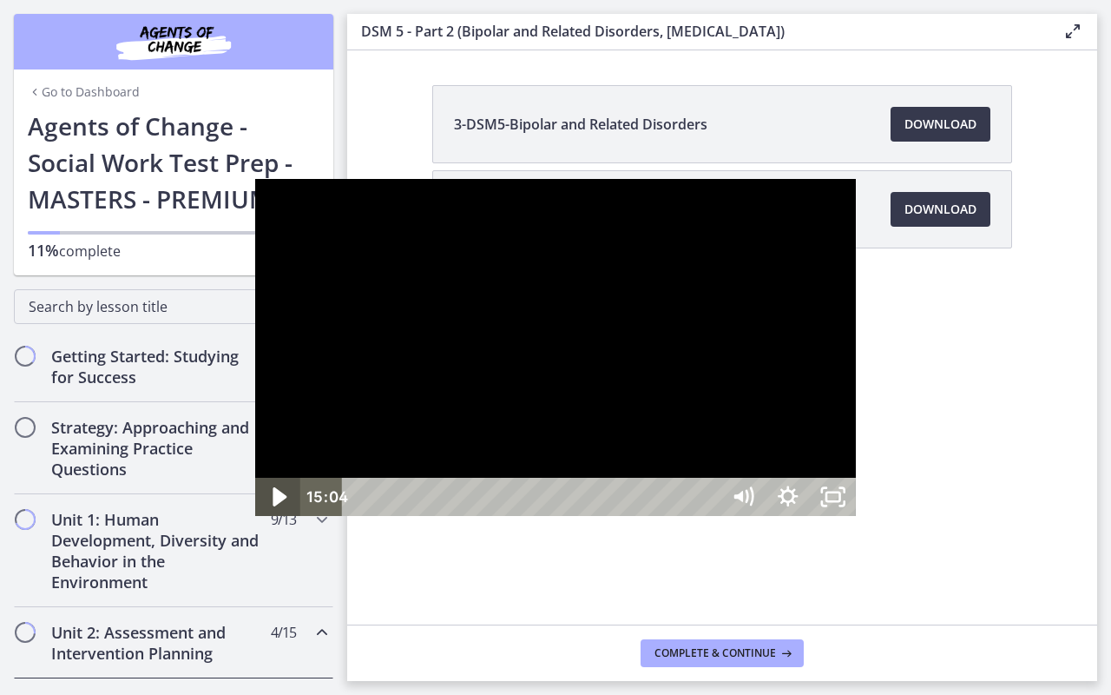
click at [274, 507] on icon "Play Video" at bounding box center [281, 497] width 14 height 19
click at [255, 478] on button "Pause" at bounding box center [277, 497] width 45 height 38
click at [274, 504] on icon "Play Video" at bounding box center [279, 497] width 11 height 16
click at [255, 478] on button "Pause" at bounding box center [277, 497] width 45 height 38
click at [255, 478] on button "Play Video" at bounding box center [277, 497] width 45 height 38
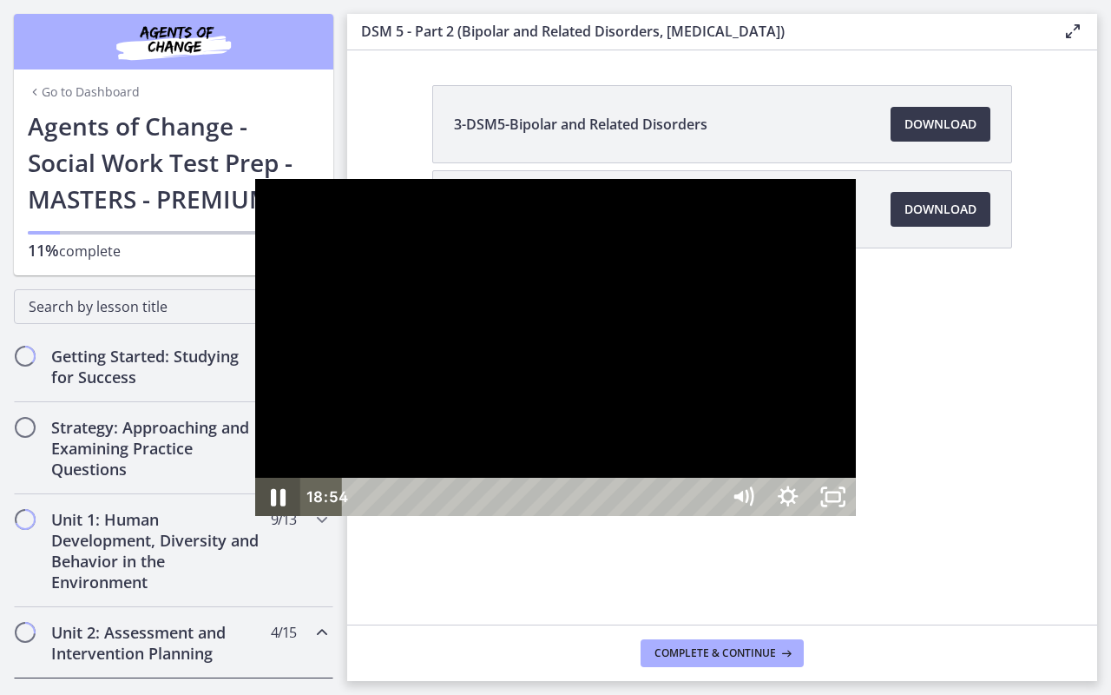
click at [251, 520] on icon "Pause" at bounding box center [278, 497] width 54 height 46
click at [257, 516] on icon "Play Video" at bounding box center [279, 497] width 45 height 38
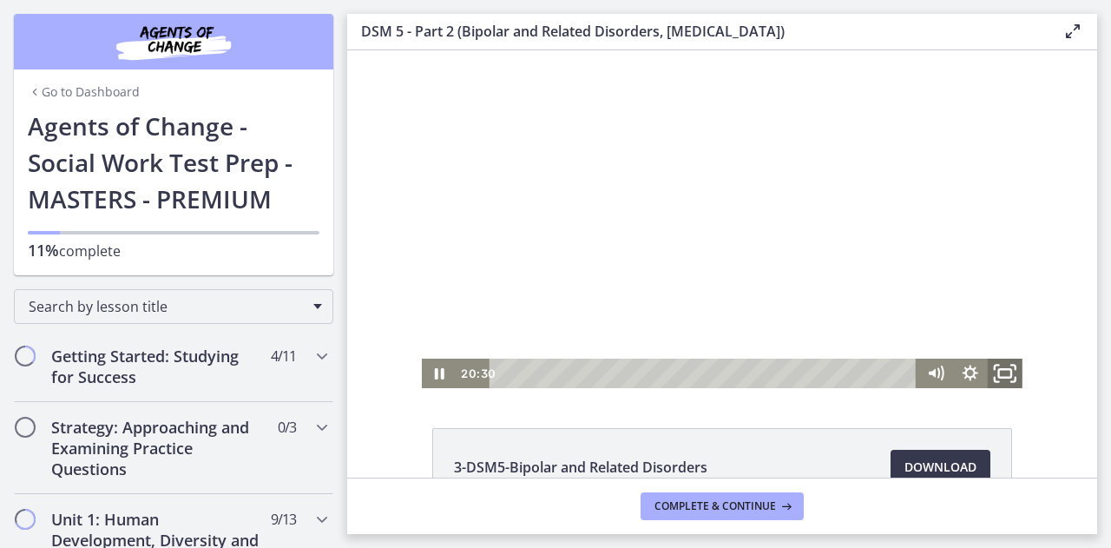
click at [1002, 373] on icon "Fullscreen" at bounding box center [1006, 374] width 42 height 36
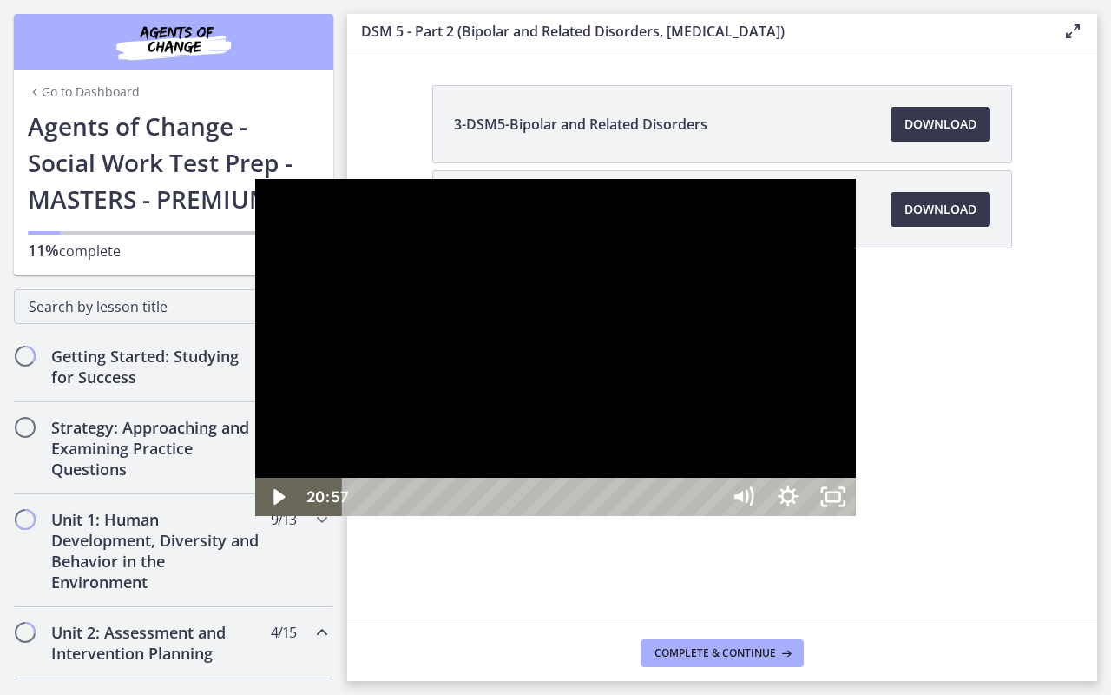
click at [709, 516] on div "20:37" at bounding box center [534, 497] width 351 height 38
click at [274, 507] on icon "Play Video" at bounding box center [281, 497] width 14 height 19
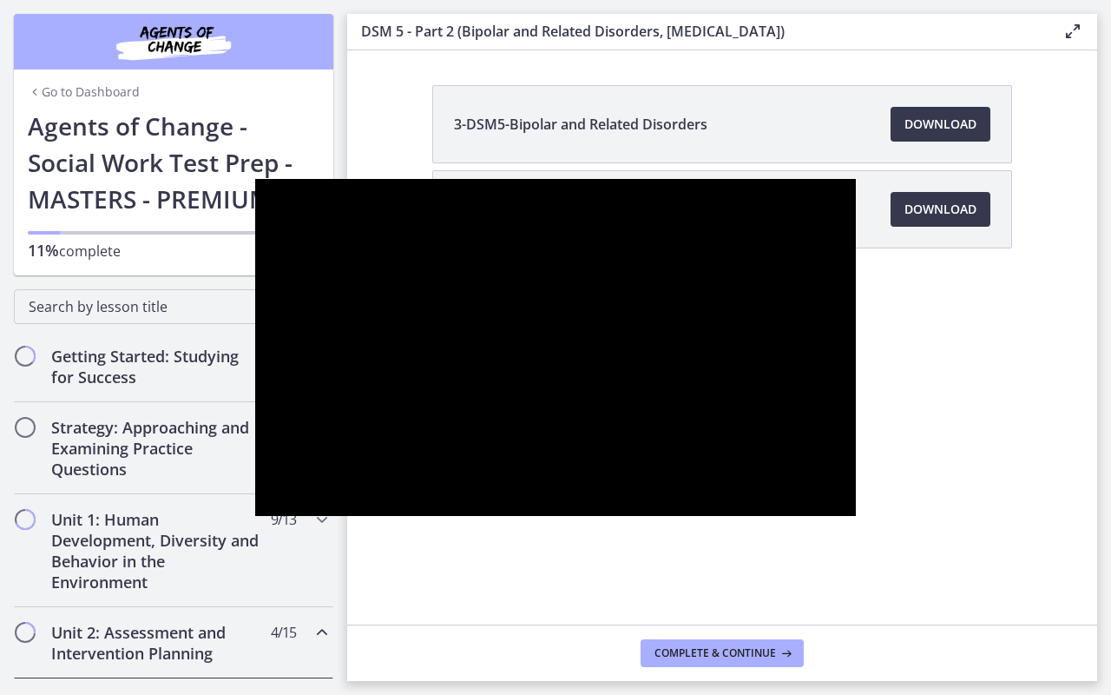
click at [255, 478] on button "Pause" at bounding box center [277, 497] width 45 height 38
click at [255, 478] on button "Play Video" at bounding box center [277, 497] width 45 height 38
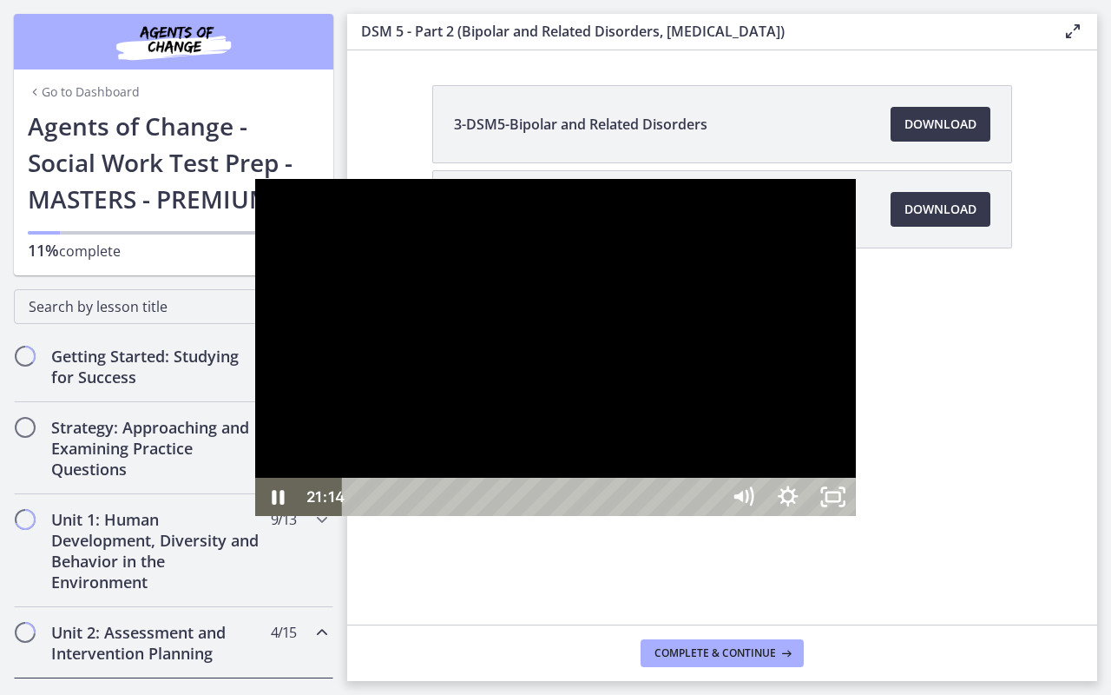
click at [255, 478] on button "Pause" at bounding box center [277, 497] width 45 height 38
click at [255, 478] on button "Play Video" at bounding box center [277, 497] width 45 height 38
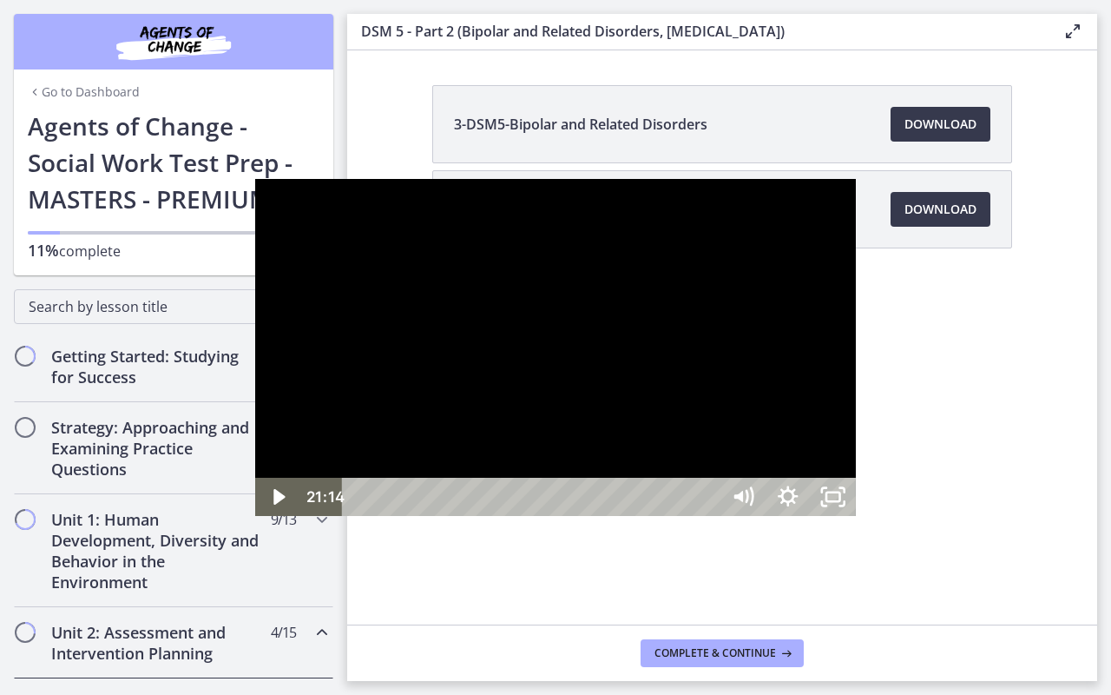
click at [255, 478] on button "Play Video" at bounding box center [277, 497] width 45 height 38
click at [255, 478] on button "Pause" at bounding box center [277, 497] width 45 height 38
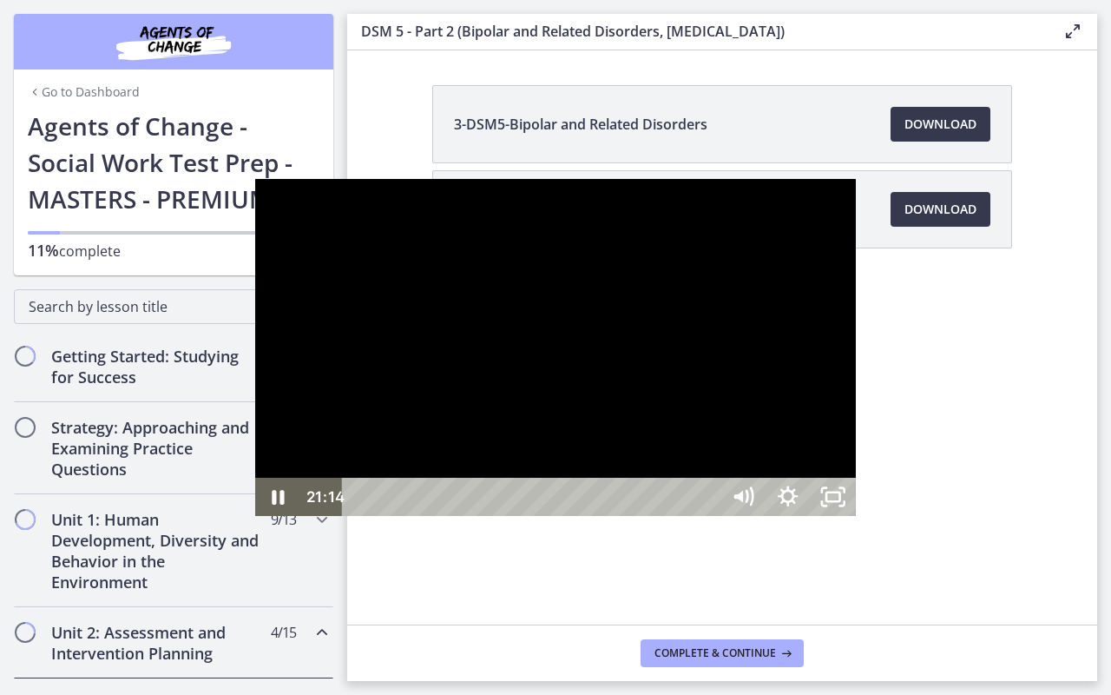
click at [255, 478] on button "Pause" at bounding box center [277, 497] width 45 height 38
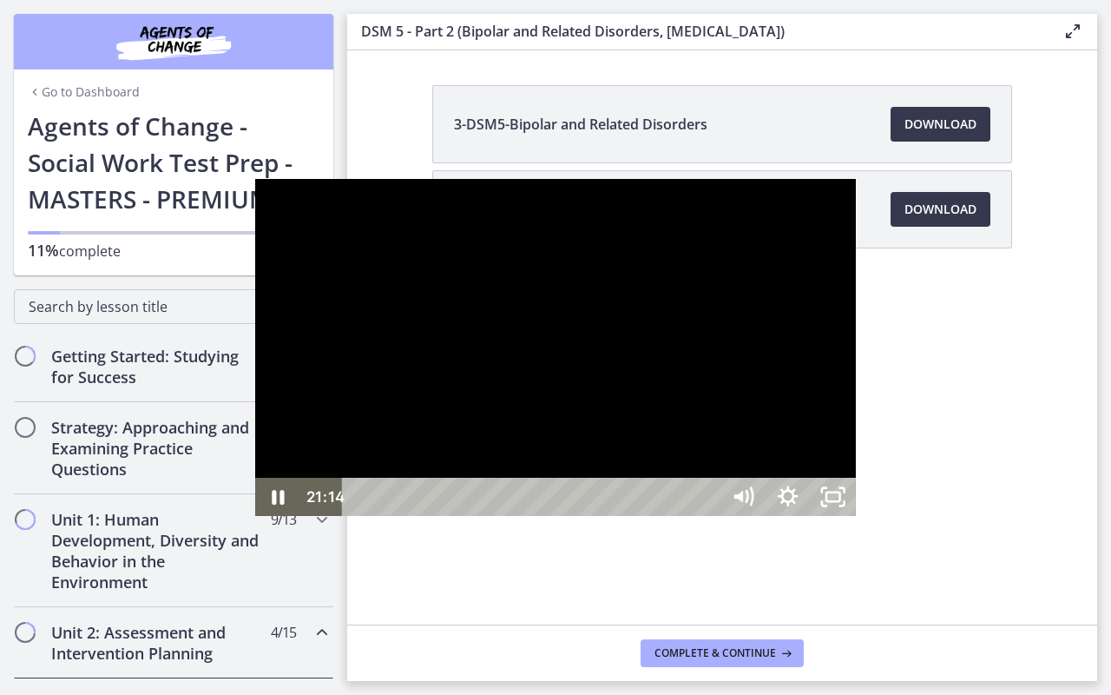
click at [255, 478] on button "Pause" at bounding box center [277, 497] width 45 height 38
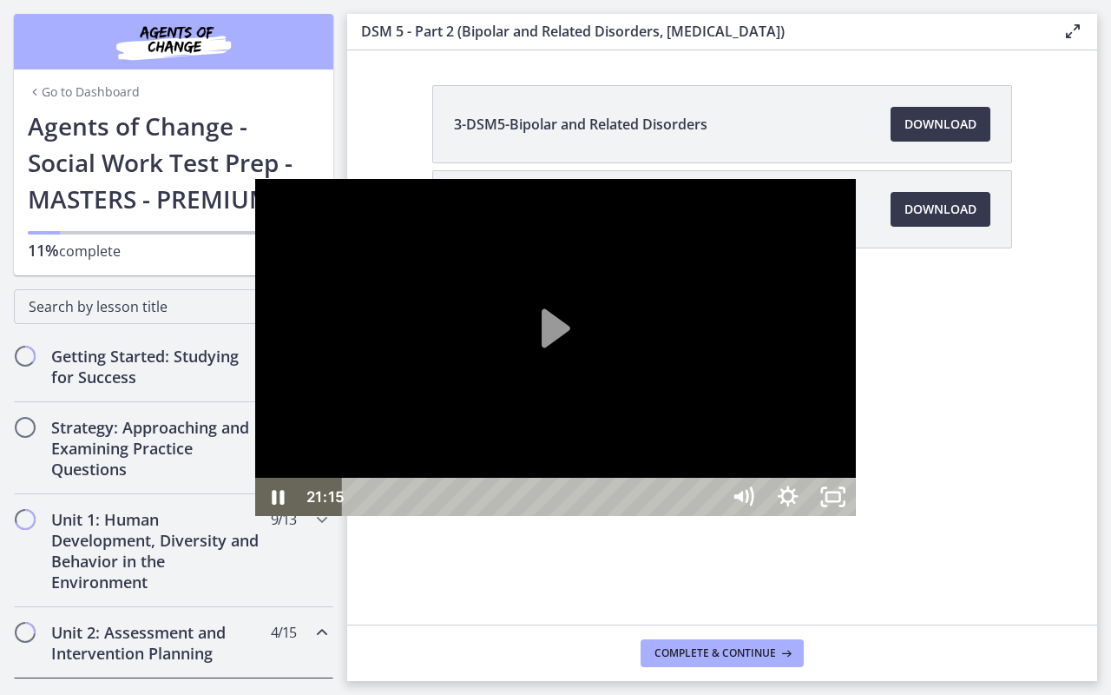
click at [255, 478] on button "Pause" at bounding box center [277, 497] width 45 height 38
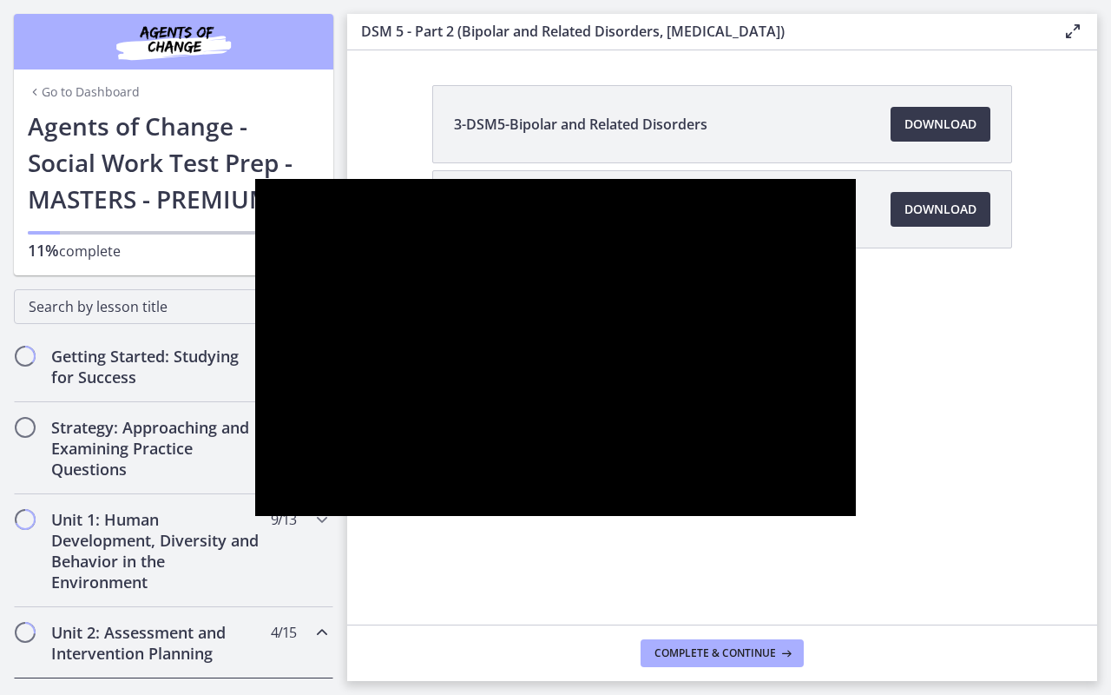
click at [255, 478] on button "Play Video" at bounding box center [277, 497] width 45 height 38
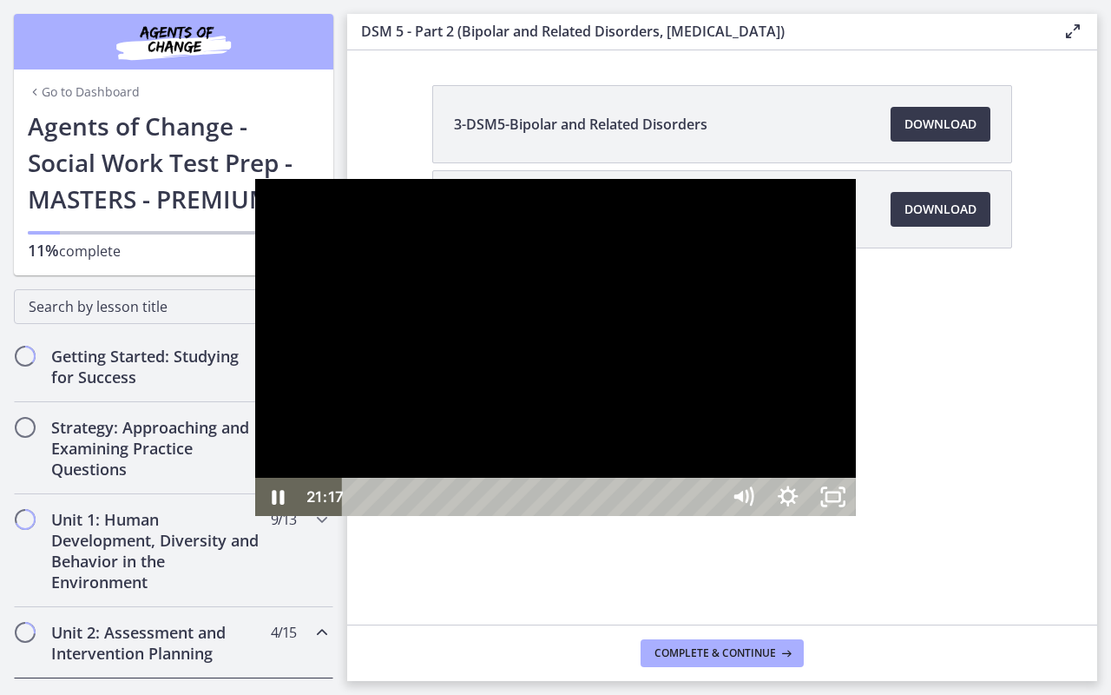
click at [255, 478] on button "Pause" at bounding box center [277, 497] width 45 height 38
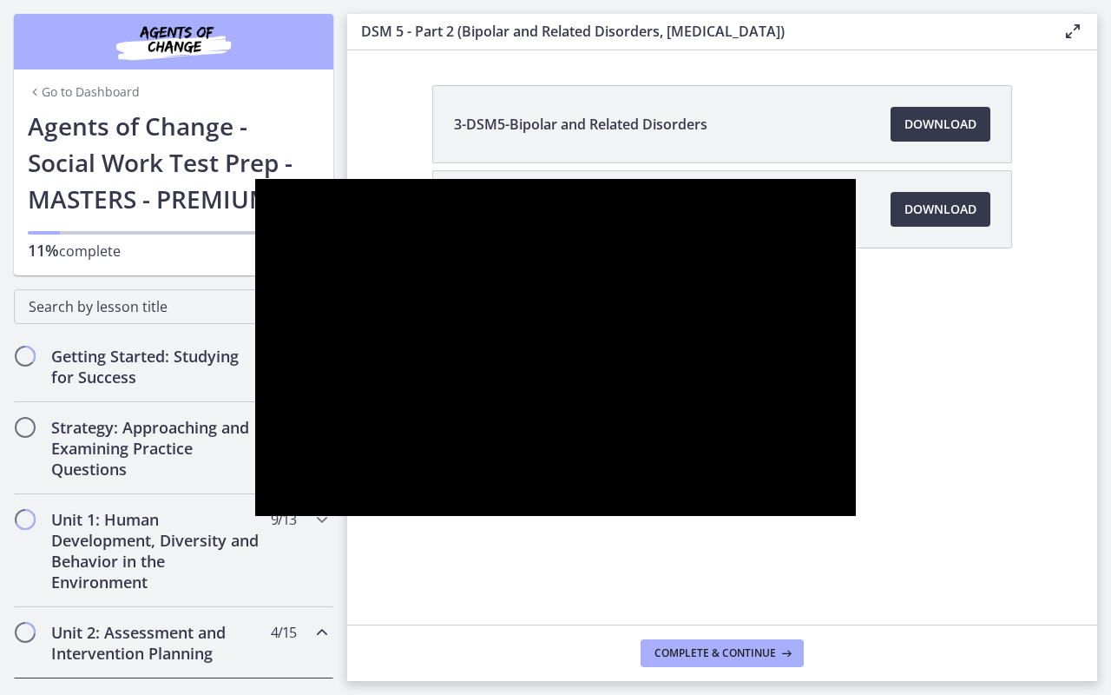
click at [255, 478] on button "Play Video" at bounding box center [277, 497] width 45 height 38
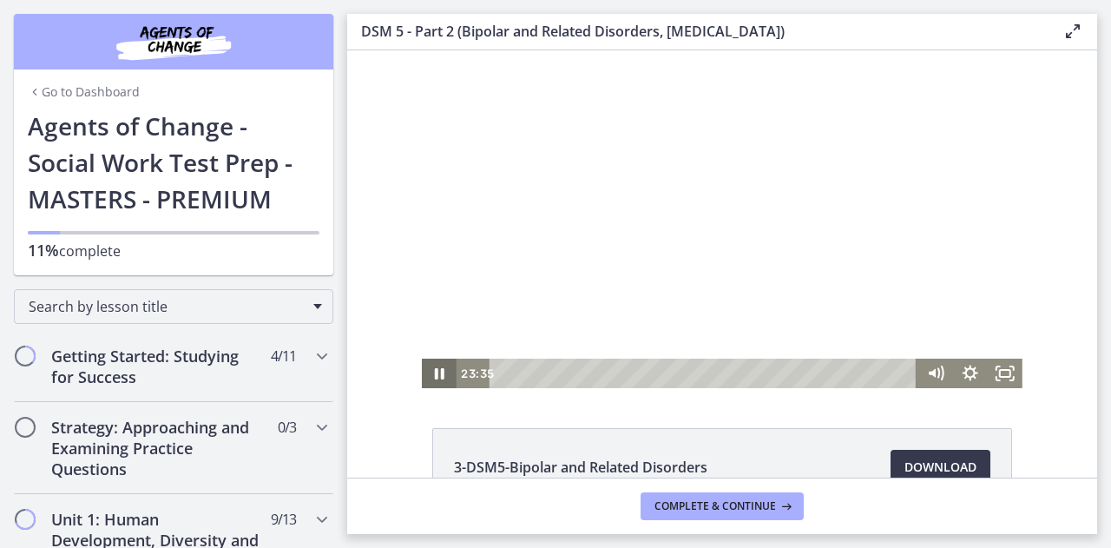
click at [439, 373] on icon "Pause" at bounding box center [439, 374] width 35 height 30
click at [425, 367] on icon "Play Video" at bounding box center [441, 374] width 35 height 30
click at [997, 380] on icon "Fullscreen" at bounding box center [1005, 374] width 35 height 30
click at [992, 369] on icon "Fullscreen" at bounding box center [1006, 374] width 42 height 36
click at [1000, 373] on icon "Fullscreen" at bounding box center [1006, 374] width 42 height 36
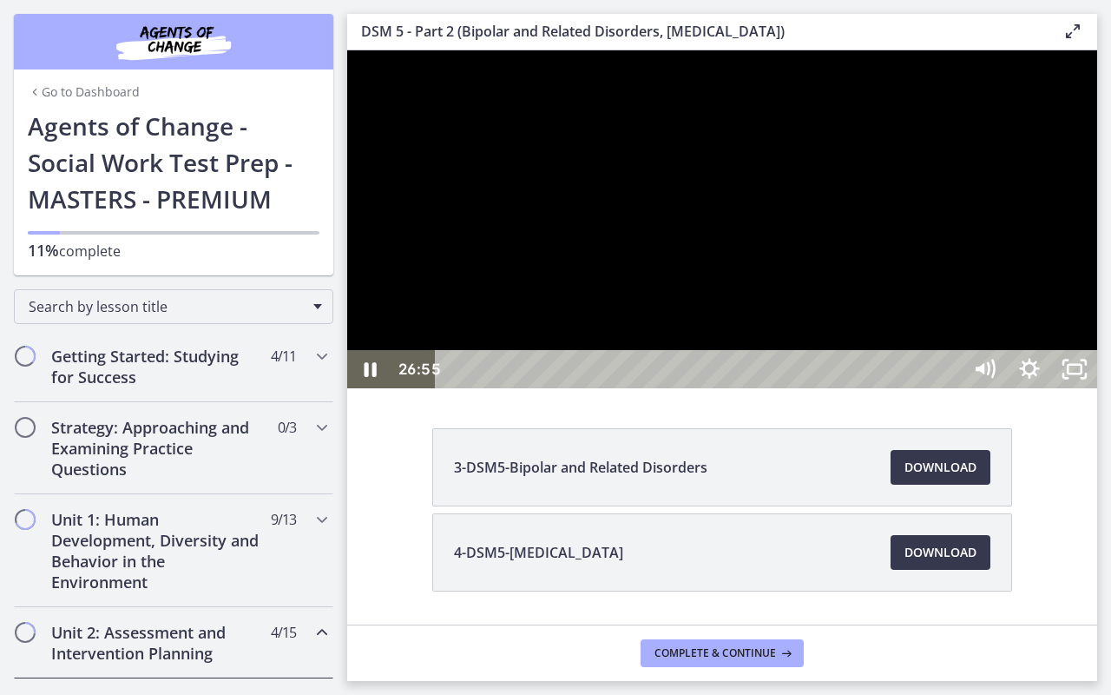
click at [496, 388] on div at bounding box center [722, 219] width 750 height 338
click at [366, 388] on icon "Play Video" at bounding box center [371, 369] width 45 height 38
click at [1098, 388] on icon "Unfullscreen" at bounding box center [1074, 369] width 45 height 38
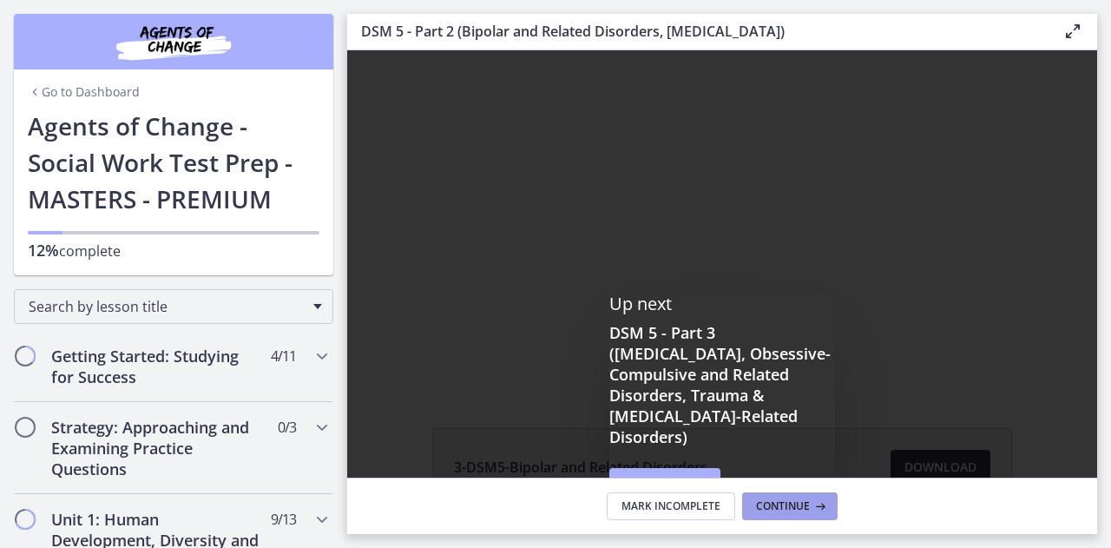
click at [828, 504] on button "Continue" at bounding box center [790, 506] width 96 height 28
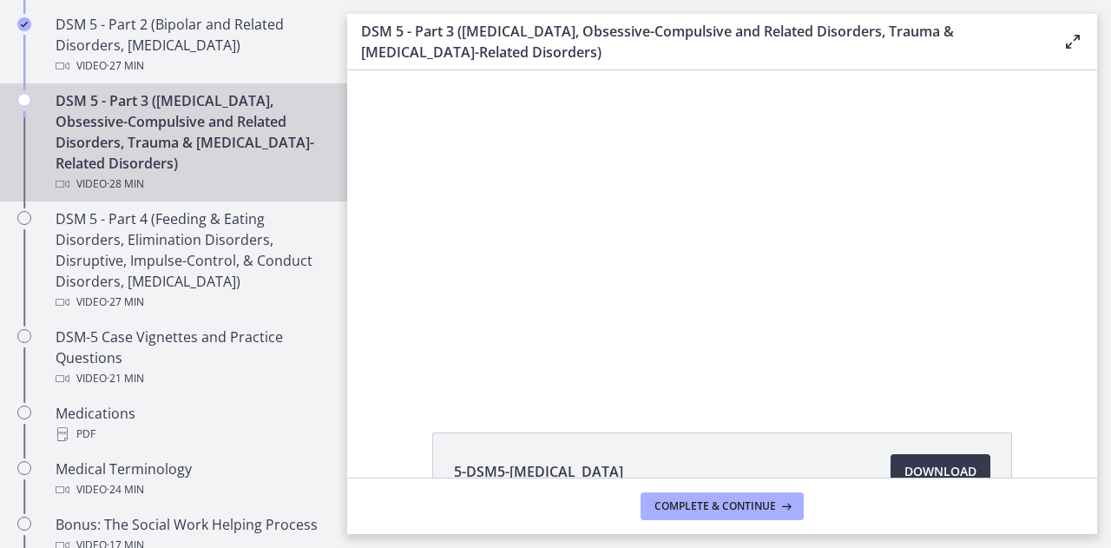
scroll to position [941, 0]
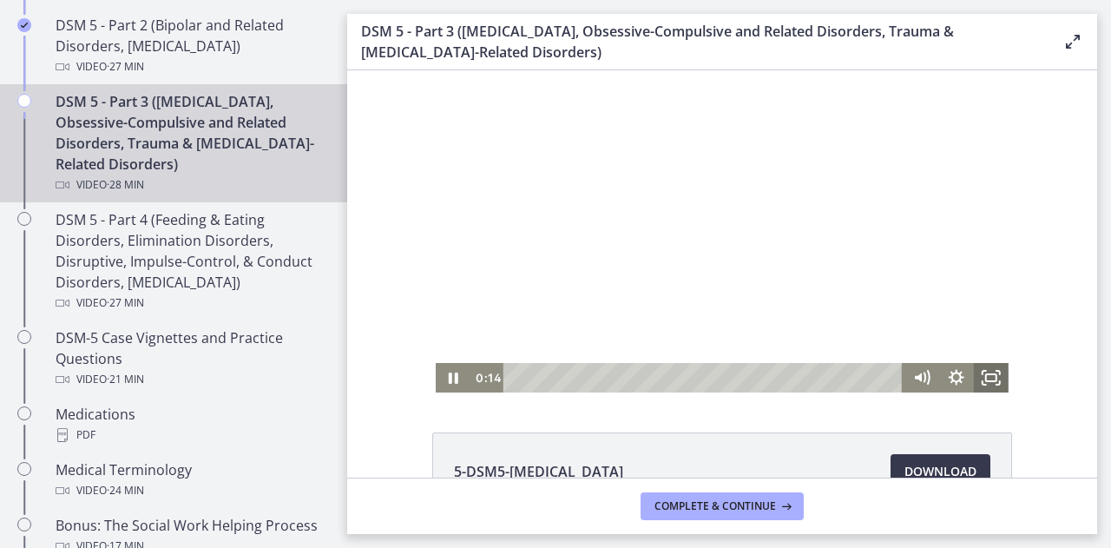
click at [986, 379] on icon "Fullscreen" at bounding box center [991, 378] width 35 height 30
click at [988, 376] on icon "Fullscreen" at bounding box center [991, 378] width 35 height 30
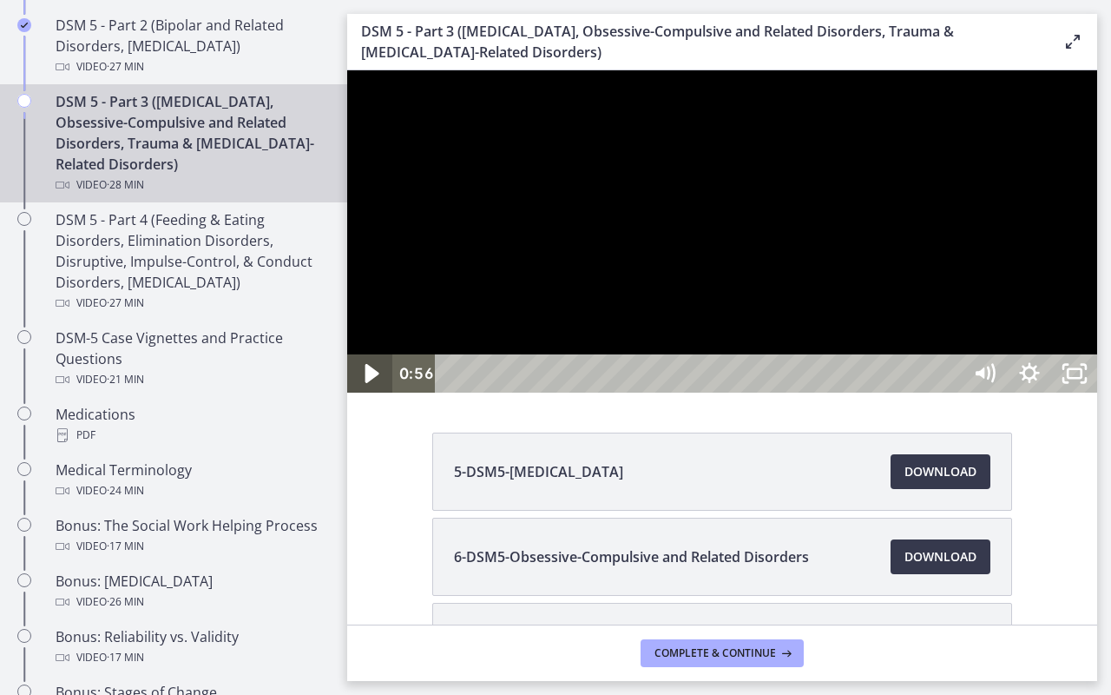
click at [372, 383] on icon "Play Video" at bounding box center [373, 373] width 14 height 19
click at [372, 397] on icon "Pause" at bounding box center [370, 374] width 54 height 46
click at [362, 392] on icon "Play Video" at bounding box center [371, 373] width 45 height 38
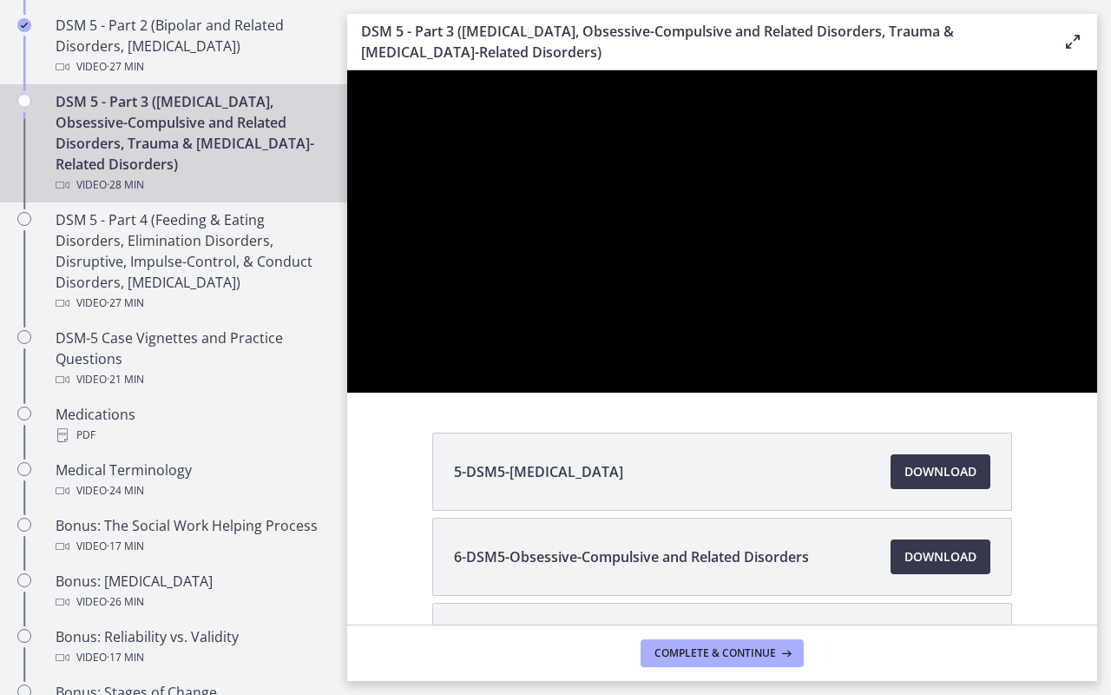
click at [347, 354] on button "Pause" at bounding box center [369, 373] width 45 height 38
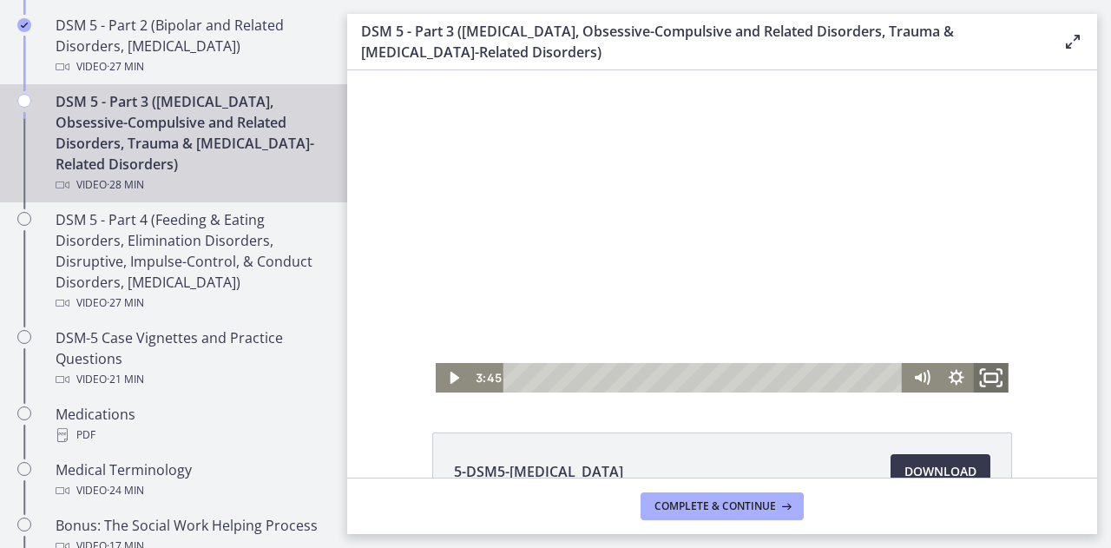
click at [993, 379] on icon "Fullscreen" at bounding box center [992, 378] width 42 height 36
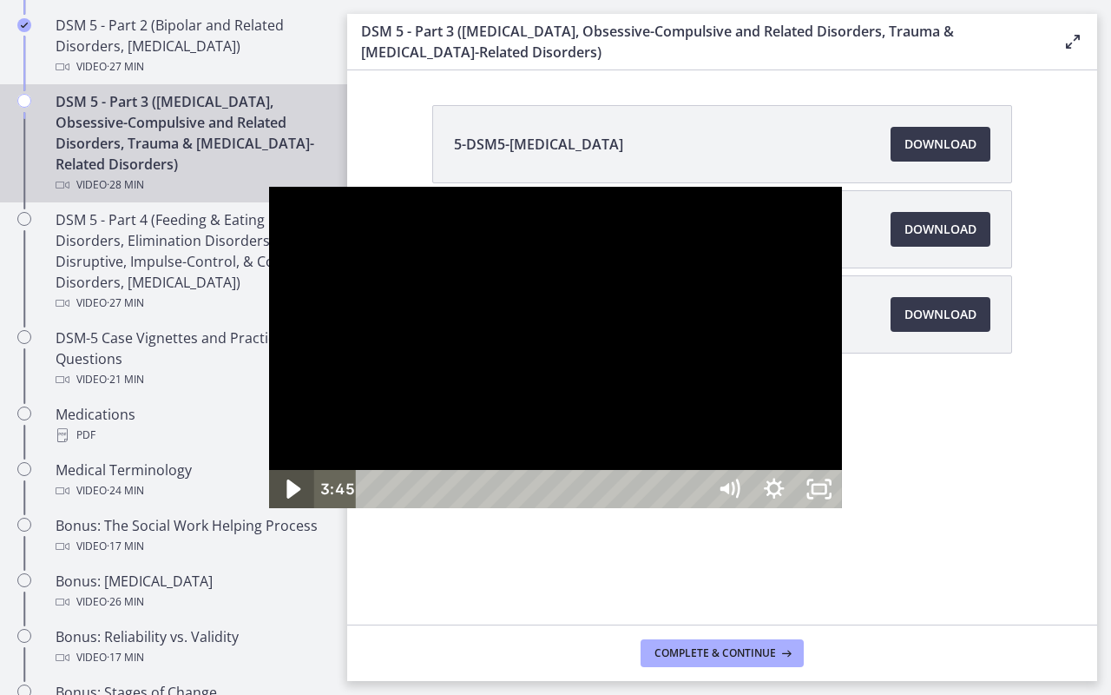
click at [267, 512] on icon "Play Video" at bounding box center [294, 489] width 54 height 46
click at [265, 512] on icon "Pause" at bounding box center [292, 489] width 54 height 46
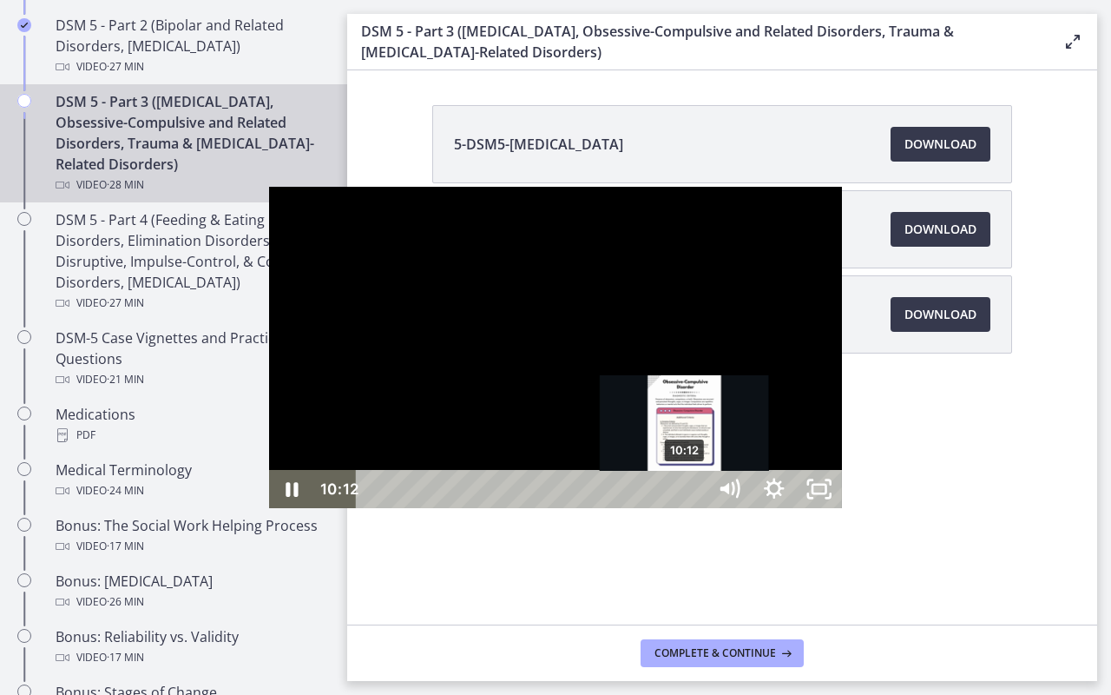
click at [418, 508] on div "10:12" at bounding box center [534, 489] width 323 height 38
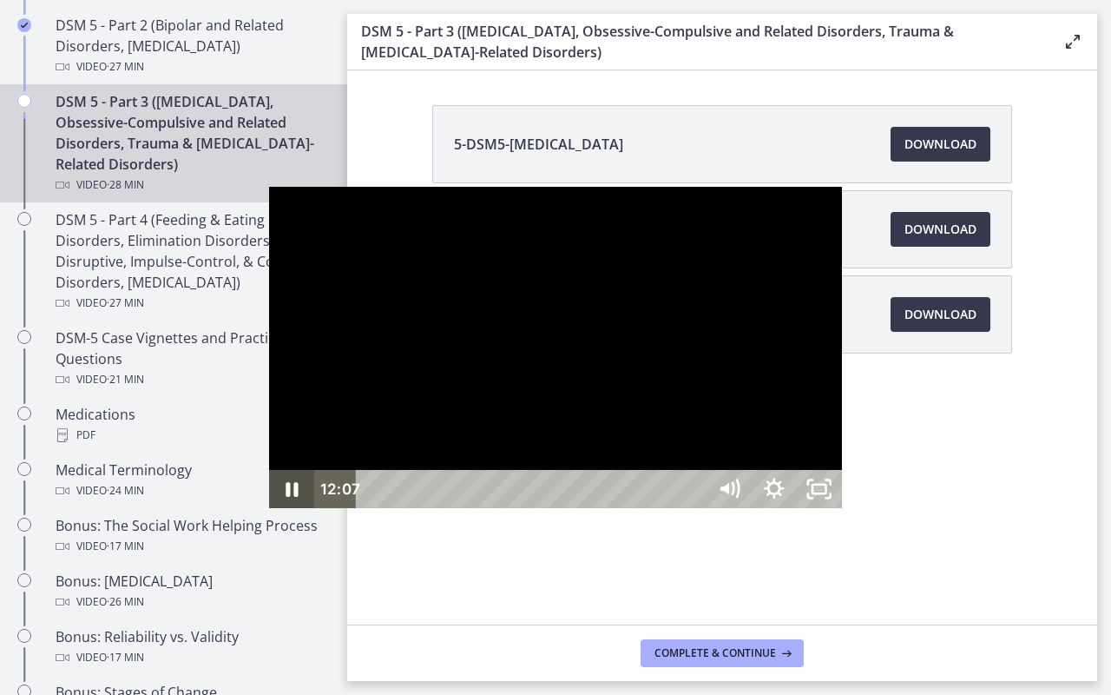
click at [269, 508] on icon "Pause" at bounding box center [291, 489] width 45 height 38
click at [271, 508] on icon "Play Video" at bounding box center [293, 489] width 45 height 38
click at [285, 498] on icon "Pause" at bounding box center [292, 489] width 15 height 17
click at [271, 508] on icon "Play Video" at bounding box center [293, 489] width 45 height 38
click at [269, 470] on button "Pause" at bounding box center [291, 489] width 45 height 38
